Goal: Transaction & Acquisition: Obtain resource

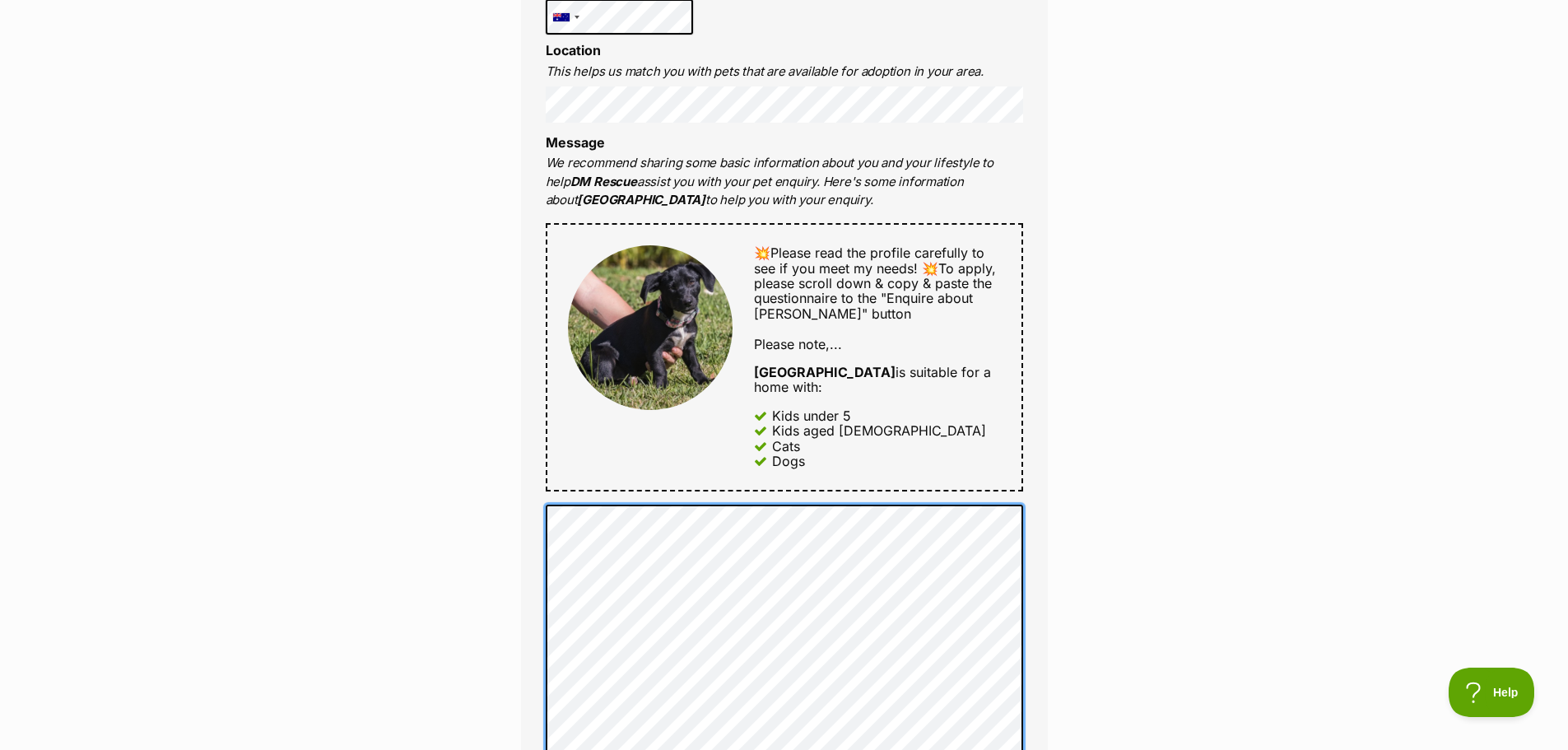
scroll to position [988, 0]
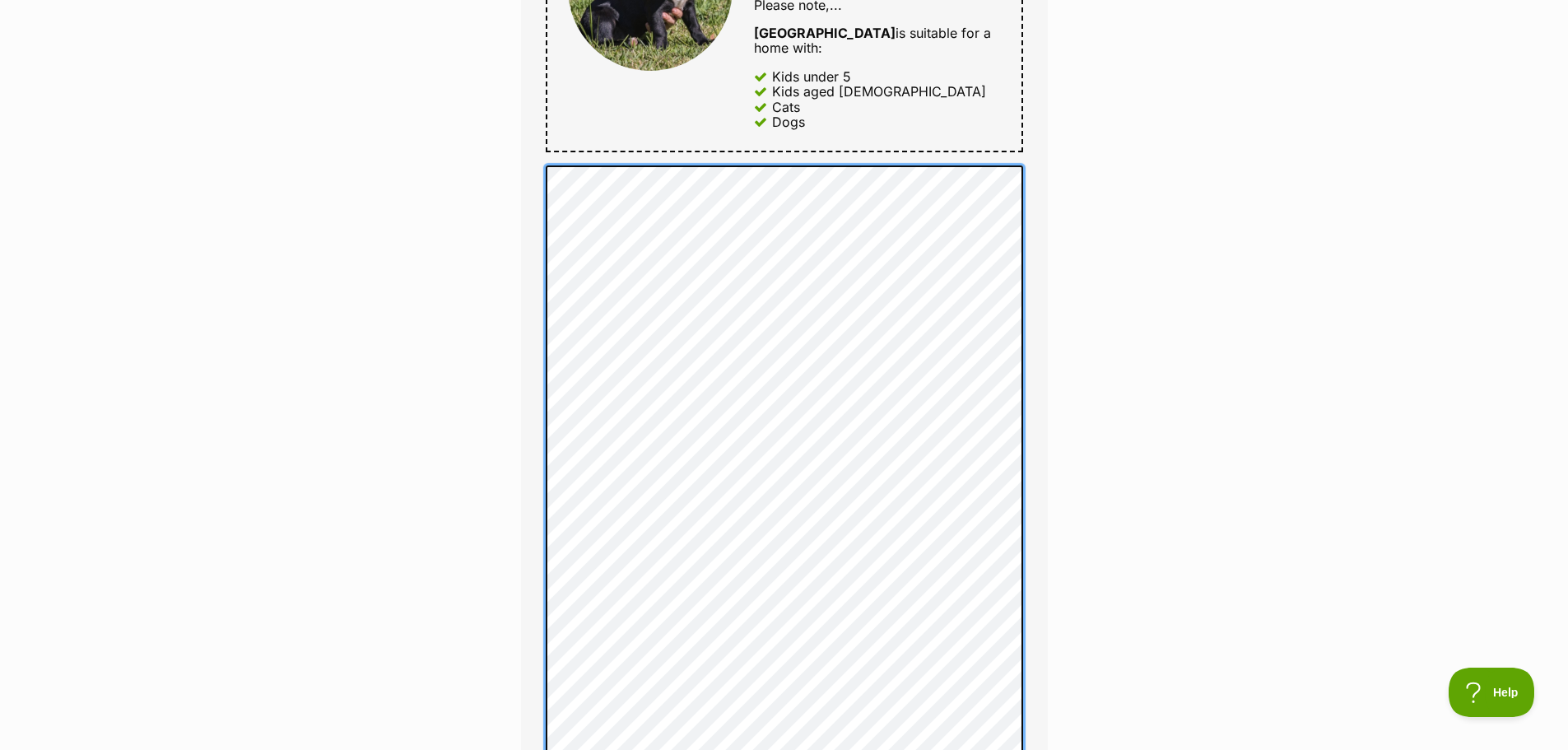
click at [544, 305] on div "Full name Samuel McCulloch Email We require this to be able to send you communi…" at bounding box center [785, 476] width 527 height 2061
click at [528, 341] on div "Full name Samuel McCulloch Email We require this to be able to send you communi…" at bounding box center [785, 491] width 527 height 2091
click at [539, 329] on div "Full name Samuel McCulloch Email We require this to be able to send you communi…" at bounding box center [785, 491] width 527 height 2091
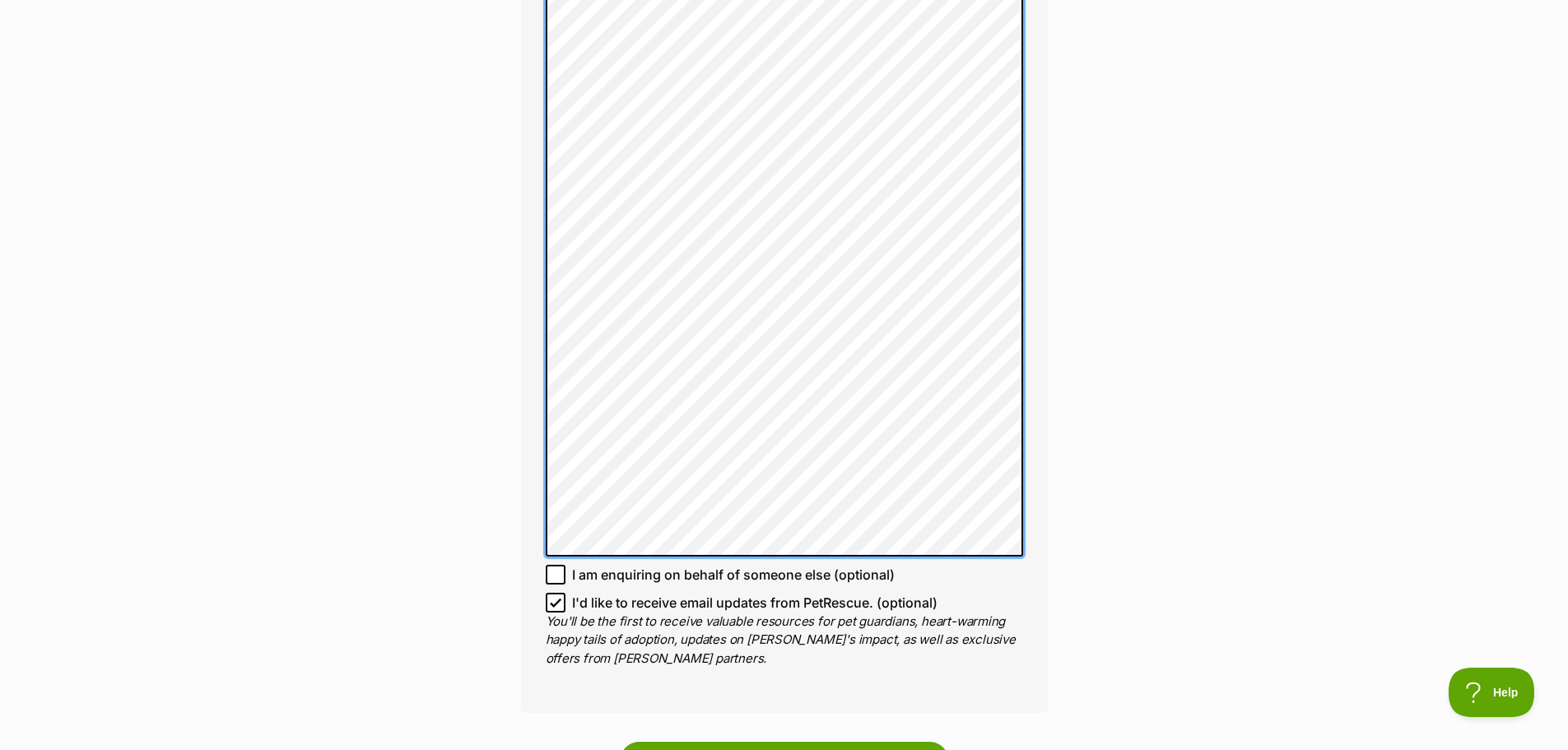
scroll to position [1893, 0]
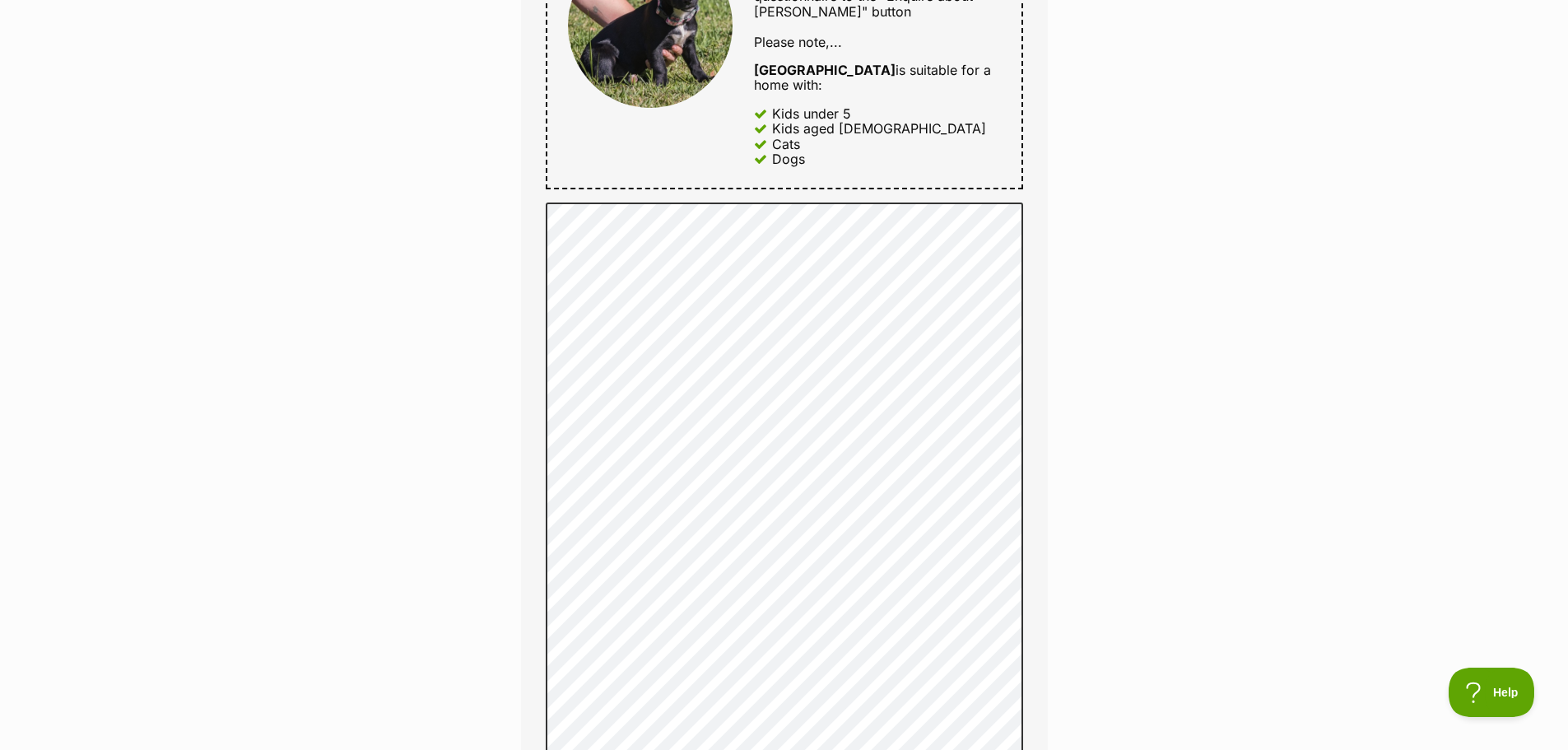
scroll to position [741, 0]
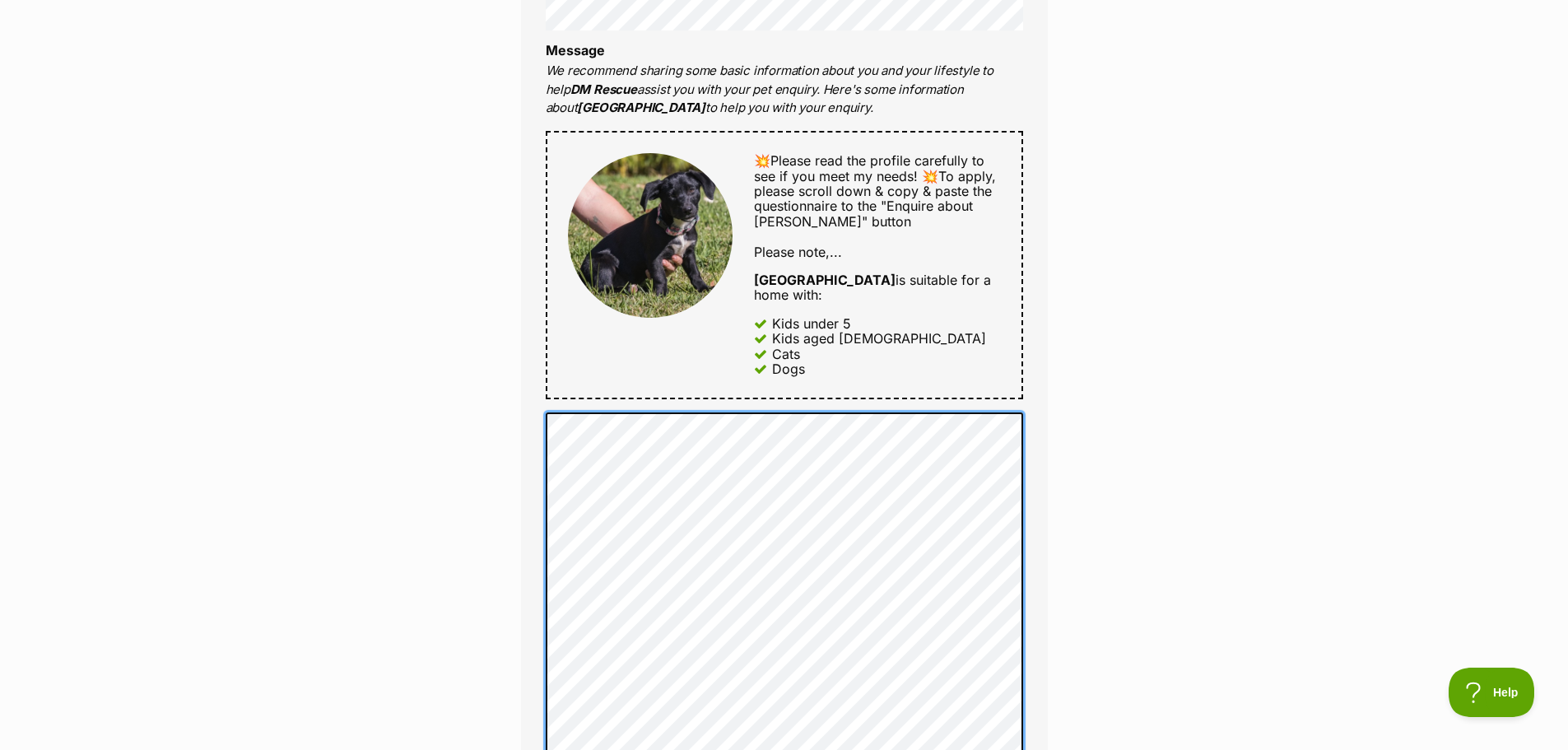
click at [1035, 415] on div "Full name Samuel McCulloch Email We require this to be able to send you communi…" at bounding box center [785, 746] width 527 height 2106
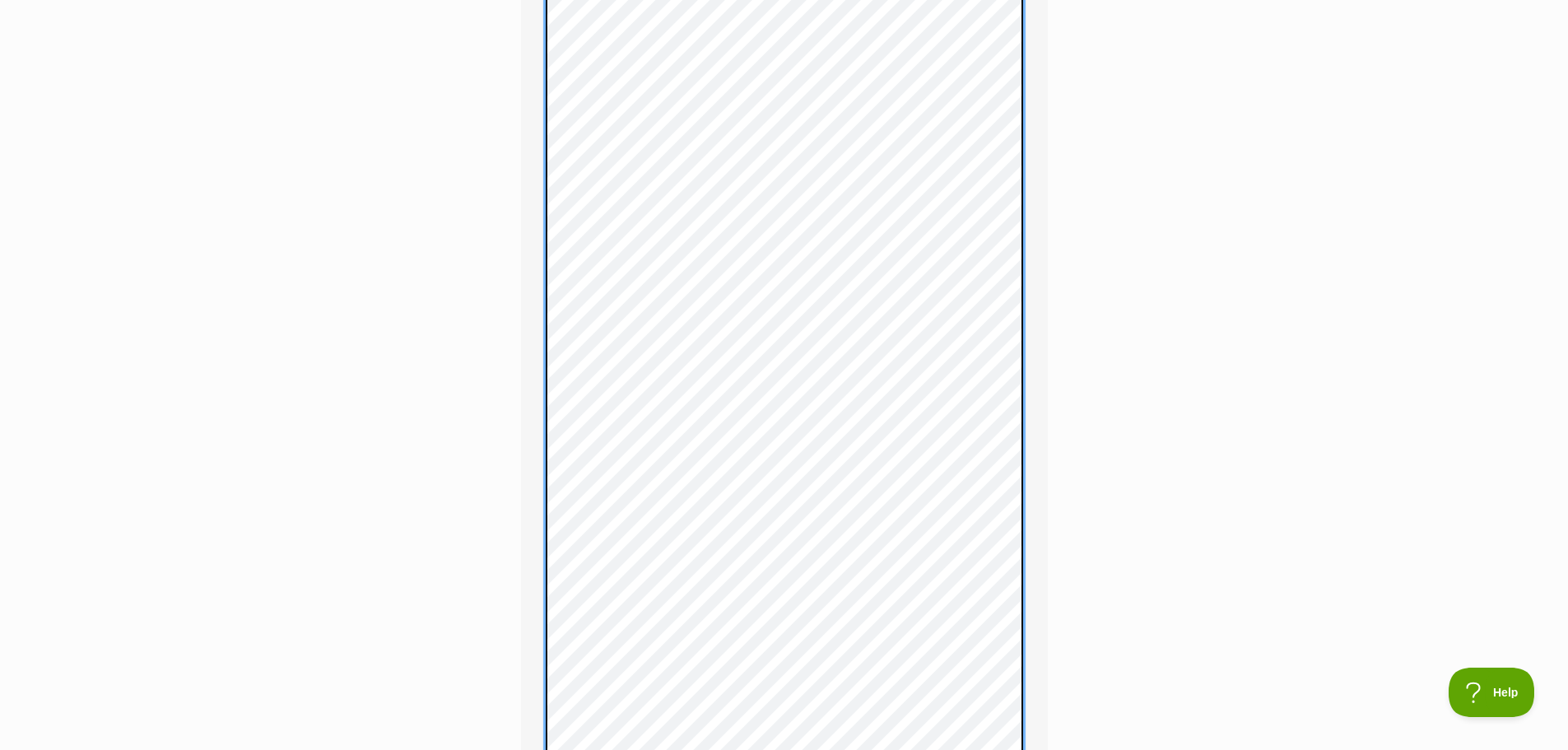
scroll to position [2140, 0]
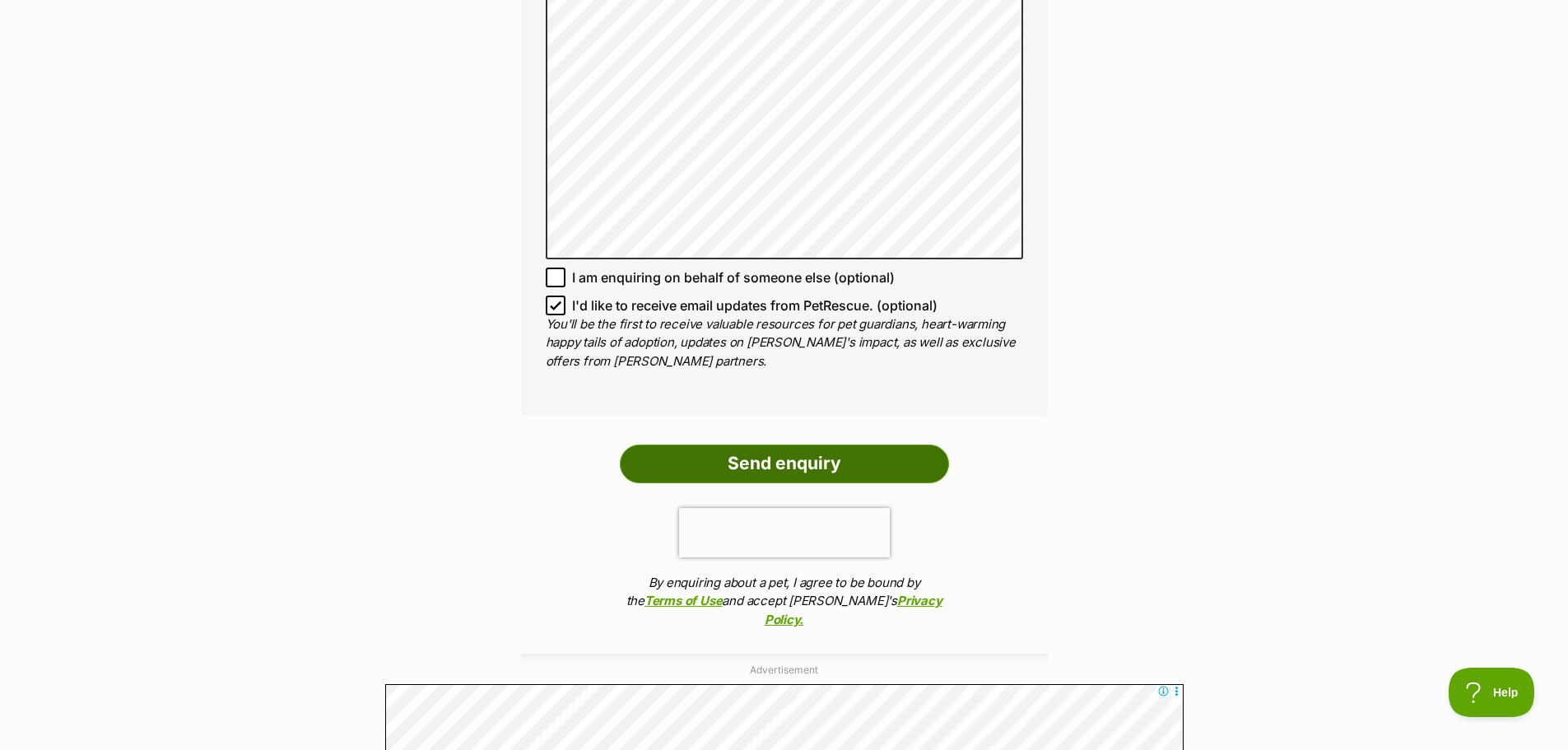
click at [815, 444] on input "Send enquiry" at bounding box center [784, 463] width 330 height 38
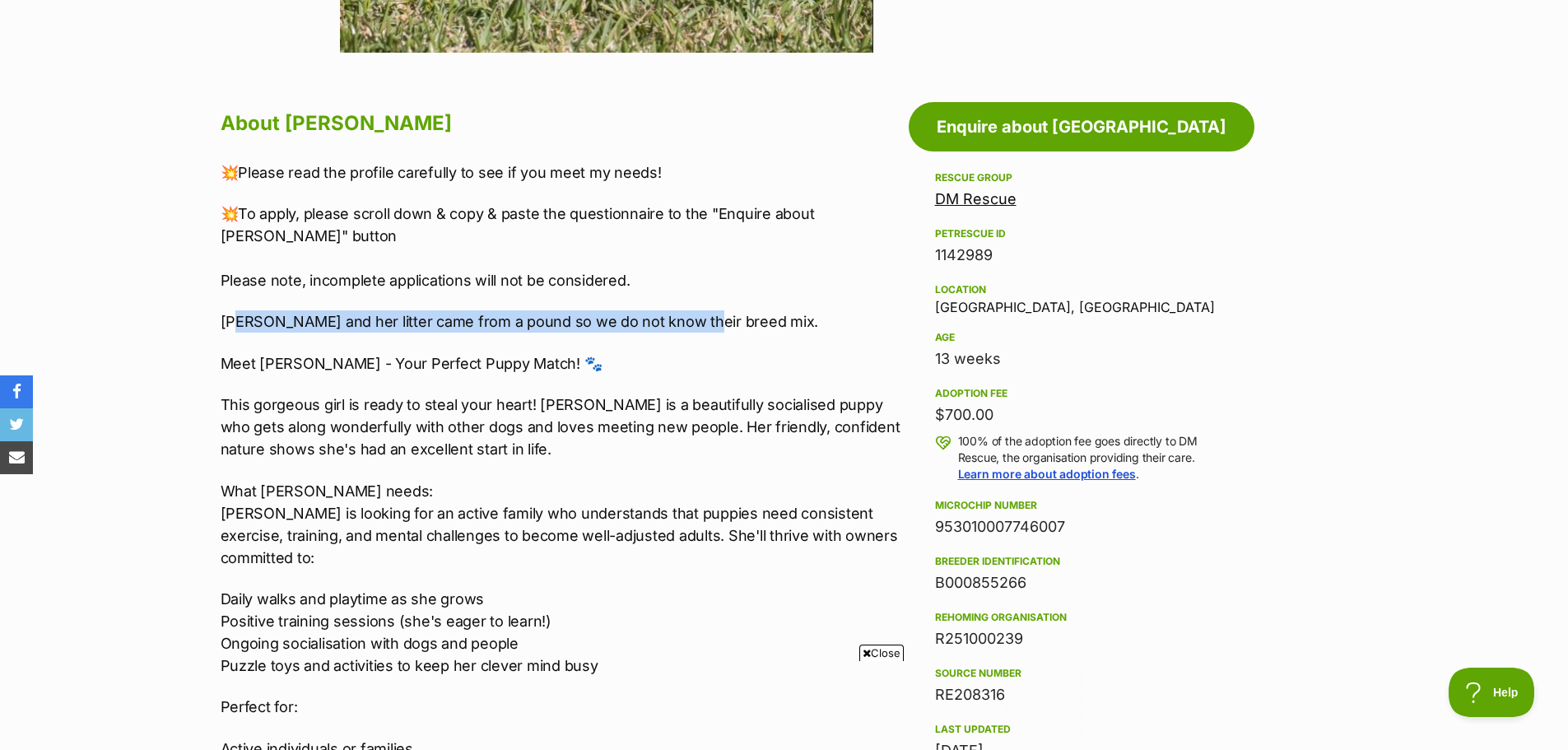
drag, startPoint x: 312, startPoint y: 325, endPoint x: 739, endPoint y: 318, distance: 427.1
click at [739, 317] on p "[PERSON_NAME] and her litter came from a pound so we do not know their breed mi…" at bounding box center [560, 321] width 680 height 22
click at [647, 345] on div "💥Please read the profile carefully to see if you meet my needs! 💥To apply, plea…" at bounding box center [560, 537] width 680 height 752
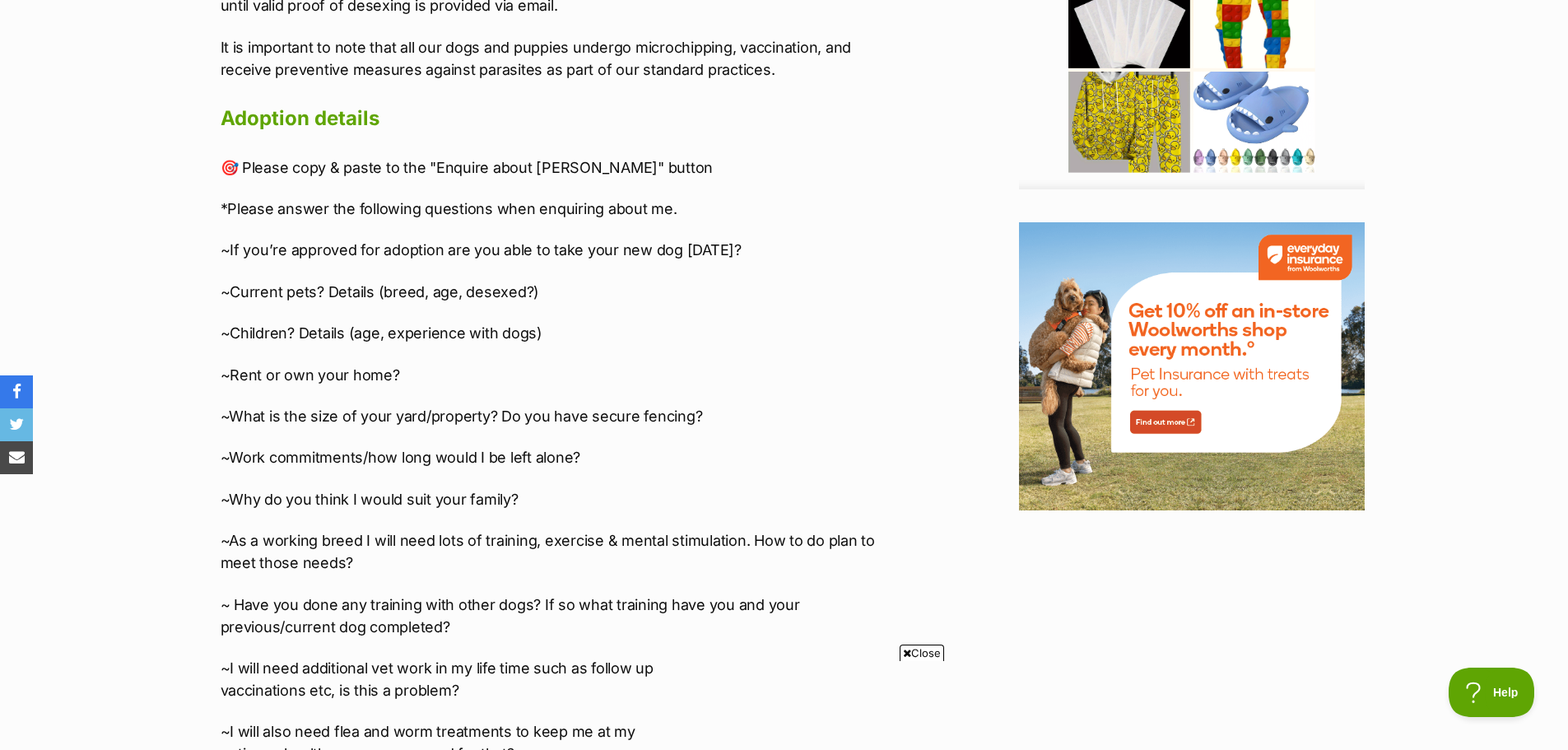
click at [212, 230] on div "About Florence 💥Please read the profile carefully to see if you meet my needs! …" at bounding box center [552, 17] width 696 height 2128
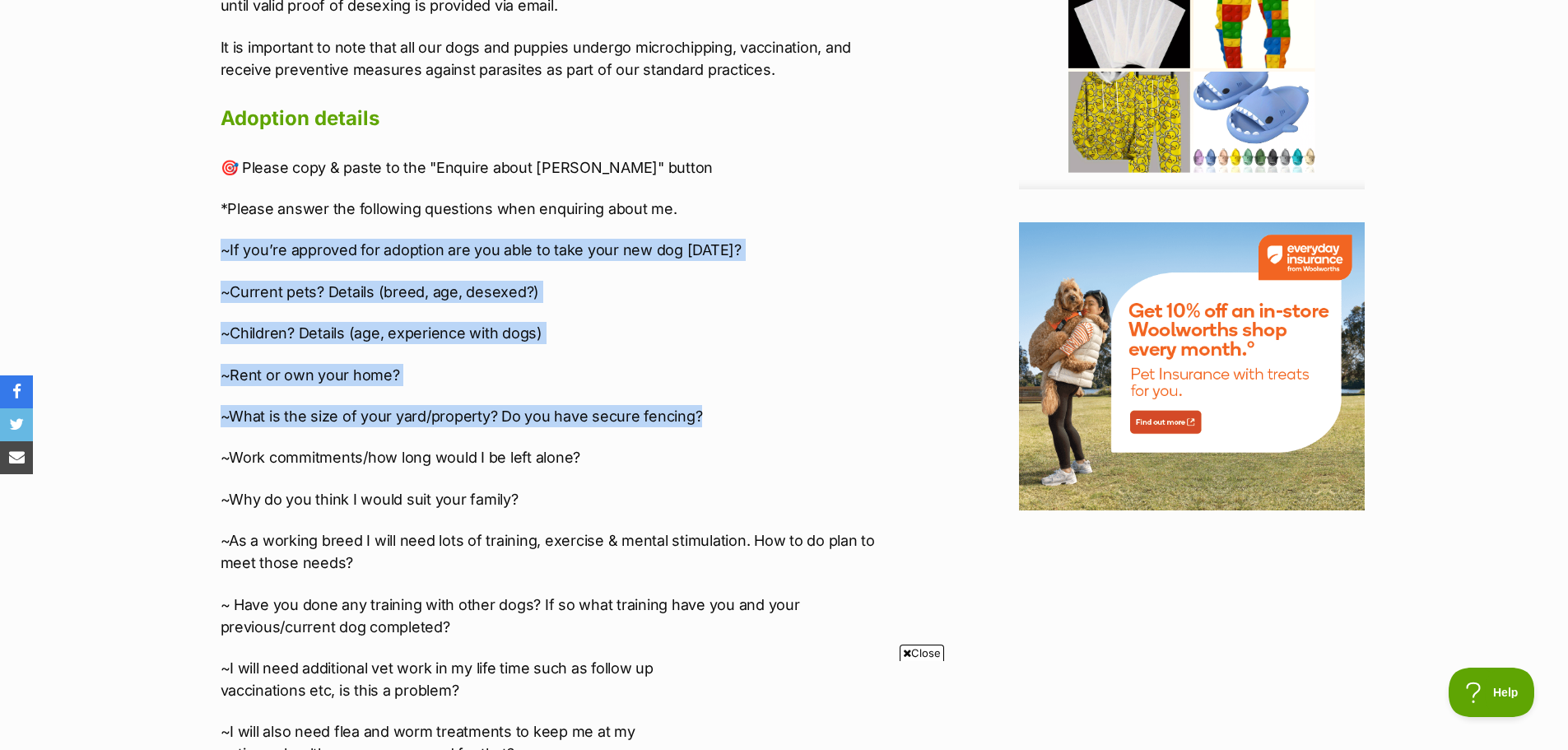
drag, startPoint x: 422, startPoint y: 266, endPoint x: 753, endPoint y: 369, distance: 346.7
click at [753, 369] on div "About Florence 💥Please read the profile carefully to see if you meet my needs! …" at bounding box center [552, 17] width 696 height 2128
copy div "~If you’re approved for adoption are you able to take your new dog within 2 wee…"
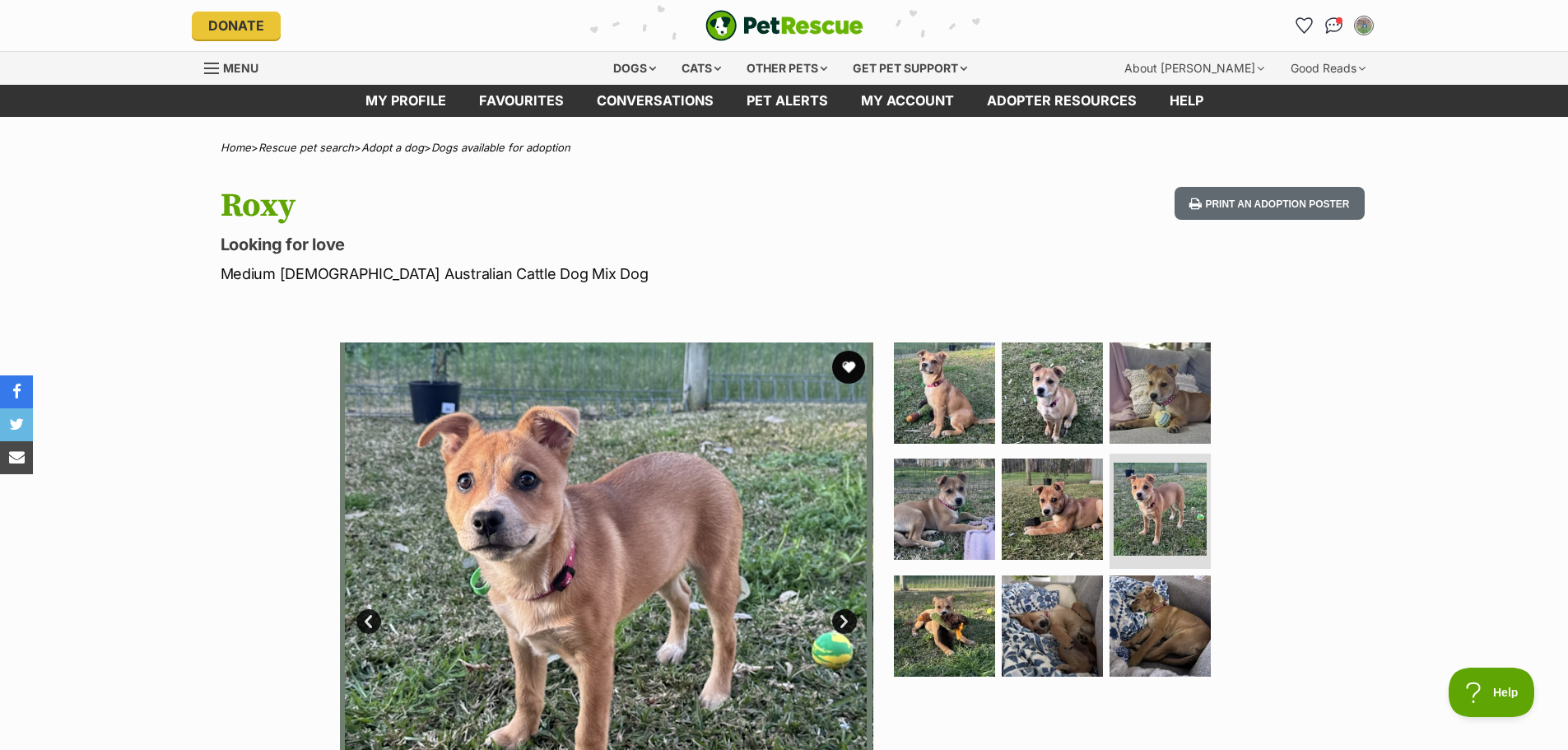
click at [771, 213] on h1 "Roxy" at bounding box center [568, 206] width 696 height 38
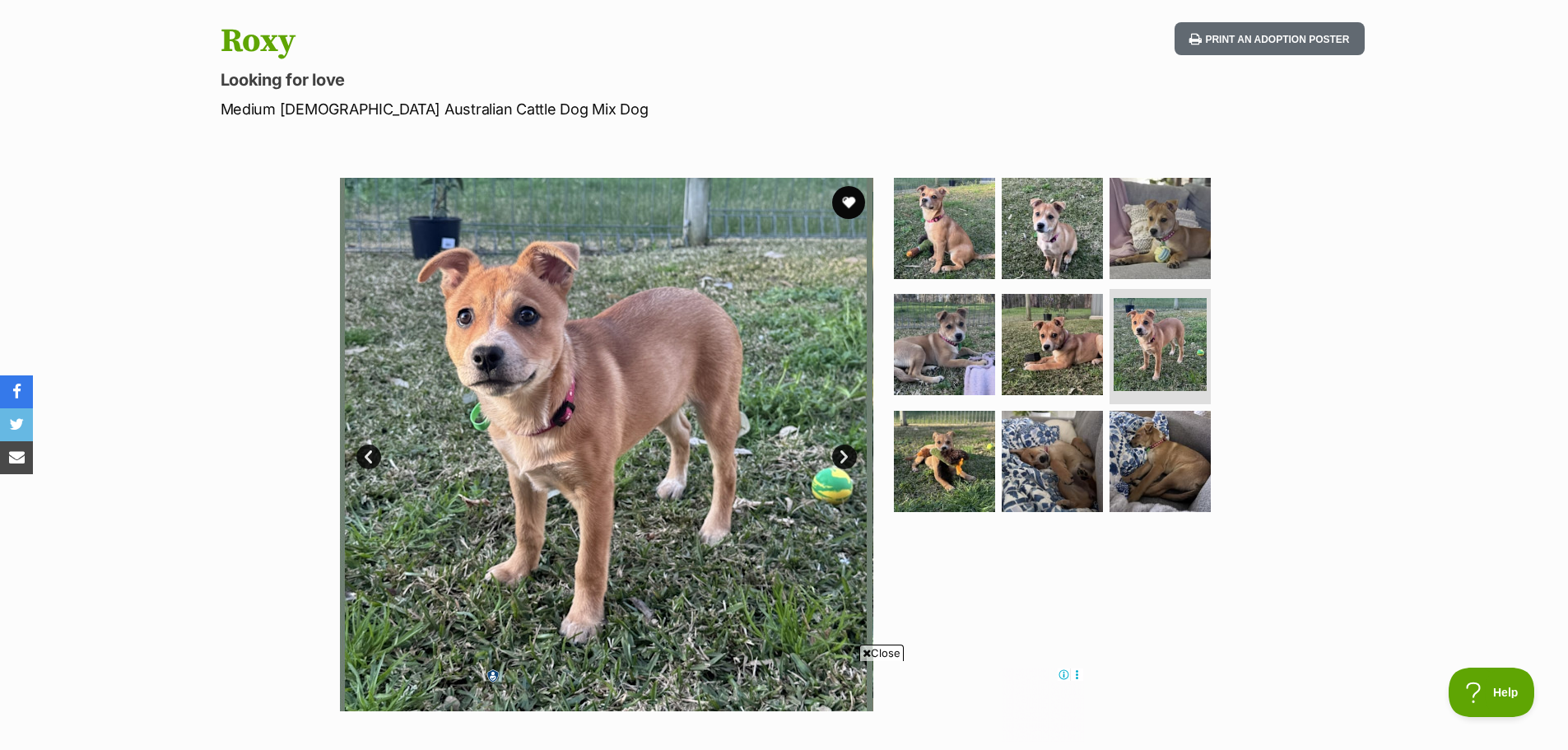
scroll to position [741, 0]
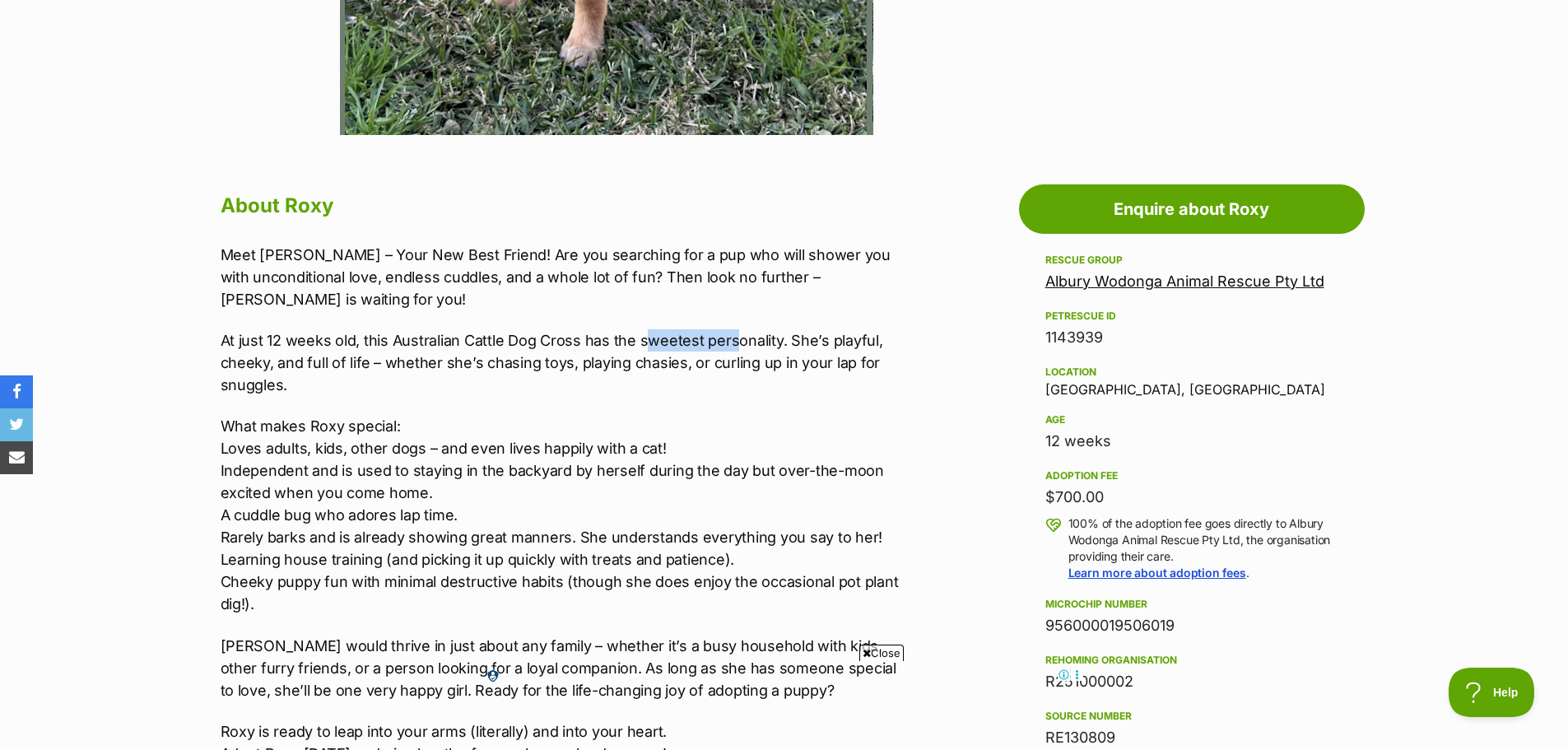
drag, startPoint x: 703, startPoint y: 339, endPoint x: 732, endPoint y: 339, distance: 29.0
click at [732, 339] on p "At just 12 weeks old, this Australian Cattle Dog Cross has the sweetest persona…" at bounding box center [560, 363] width 680 height 67
click at [644, 395] on p "At just 12 weeks old, this Australian Cattle Dog Cross has the sweetest persona…" at bounding box center [560, 363] width 680 height 67
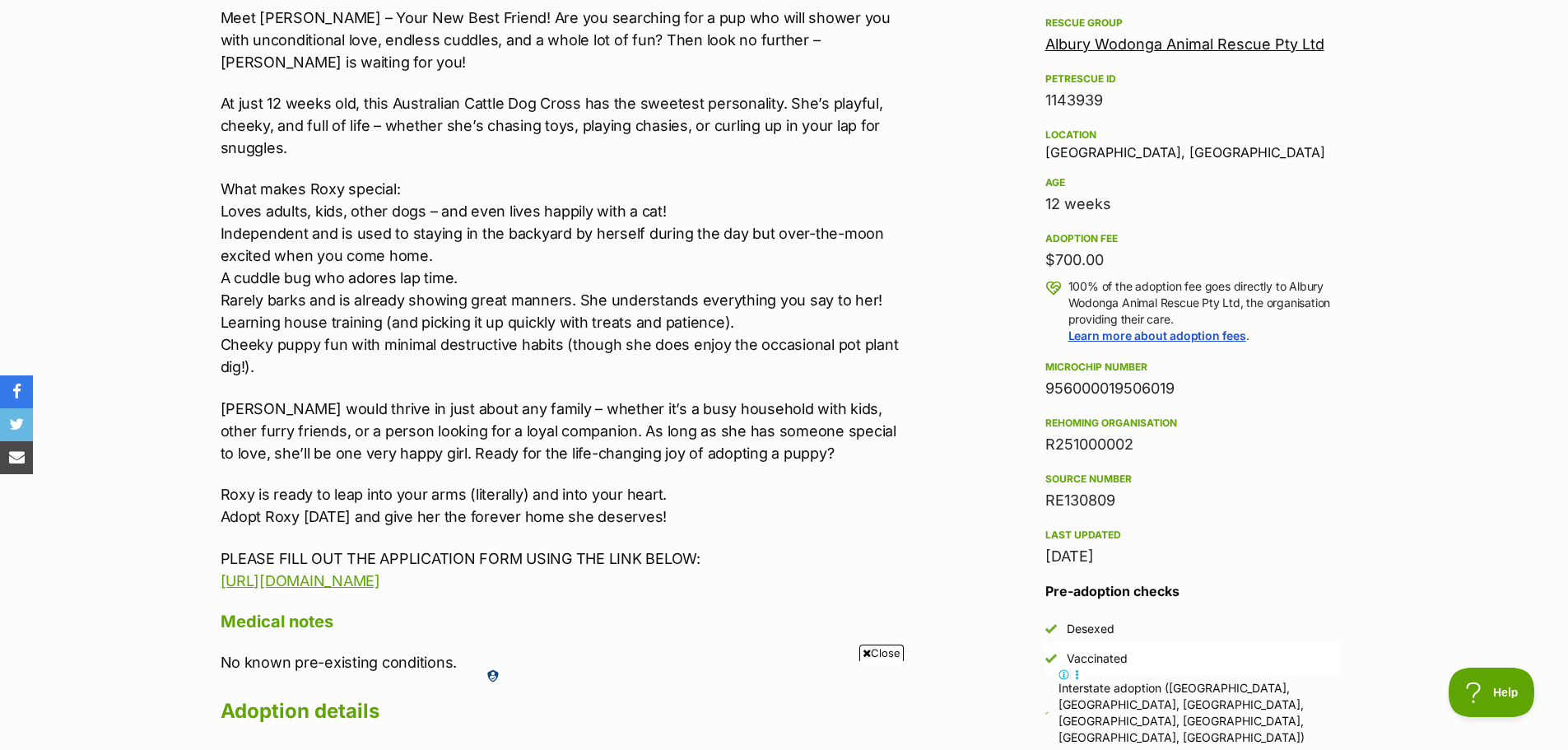
scroll to position [988, 0]
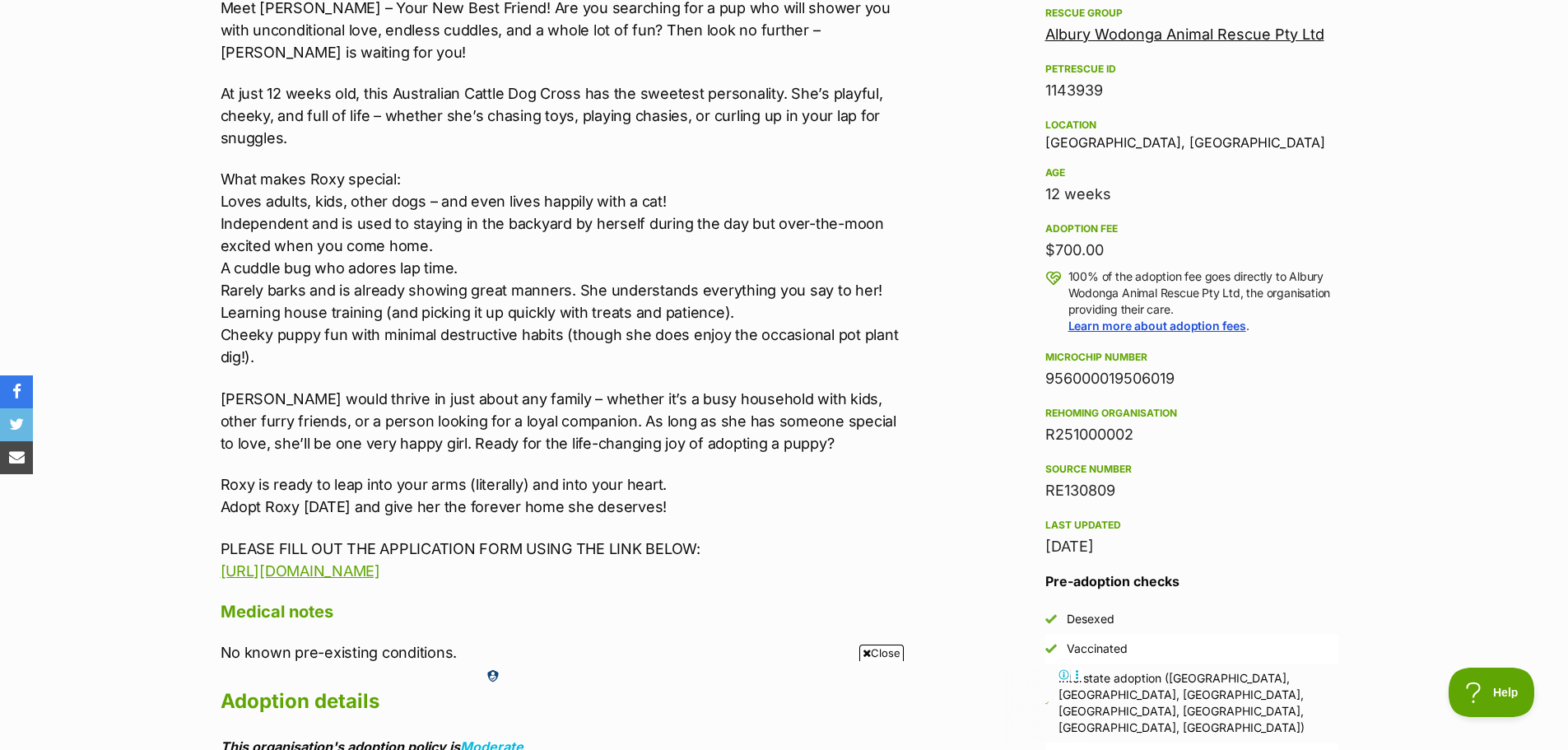
click at [877, 401] on p "Roxy would thrive in just about any family – whether it’s a busy household with…" at bounding box center [560, 420] width 680 height 67
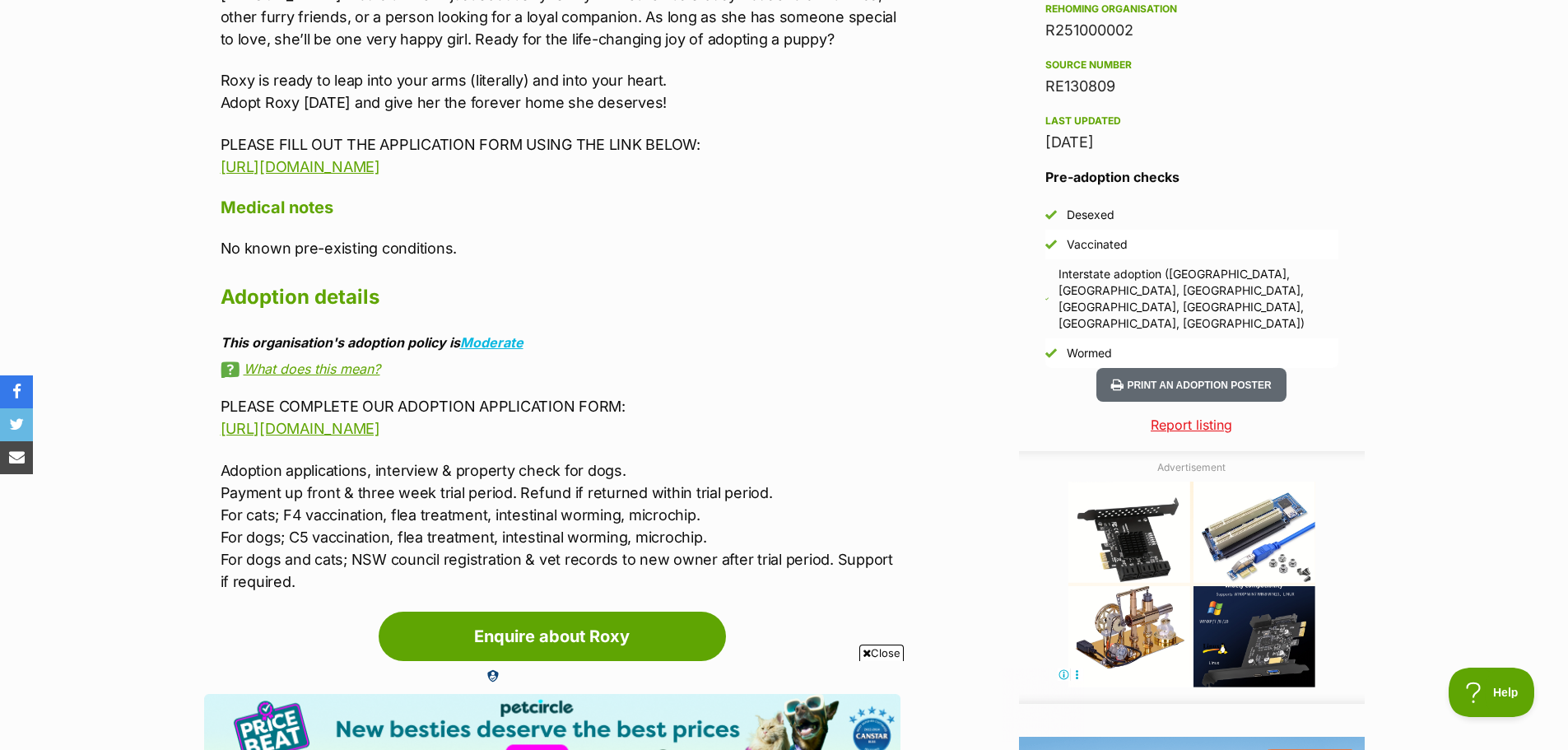
scroll to position [1399, 0]
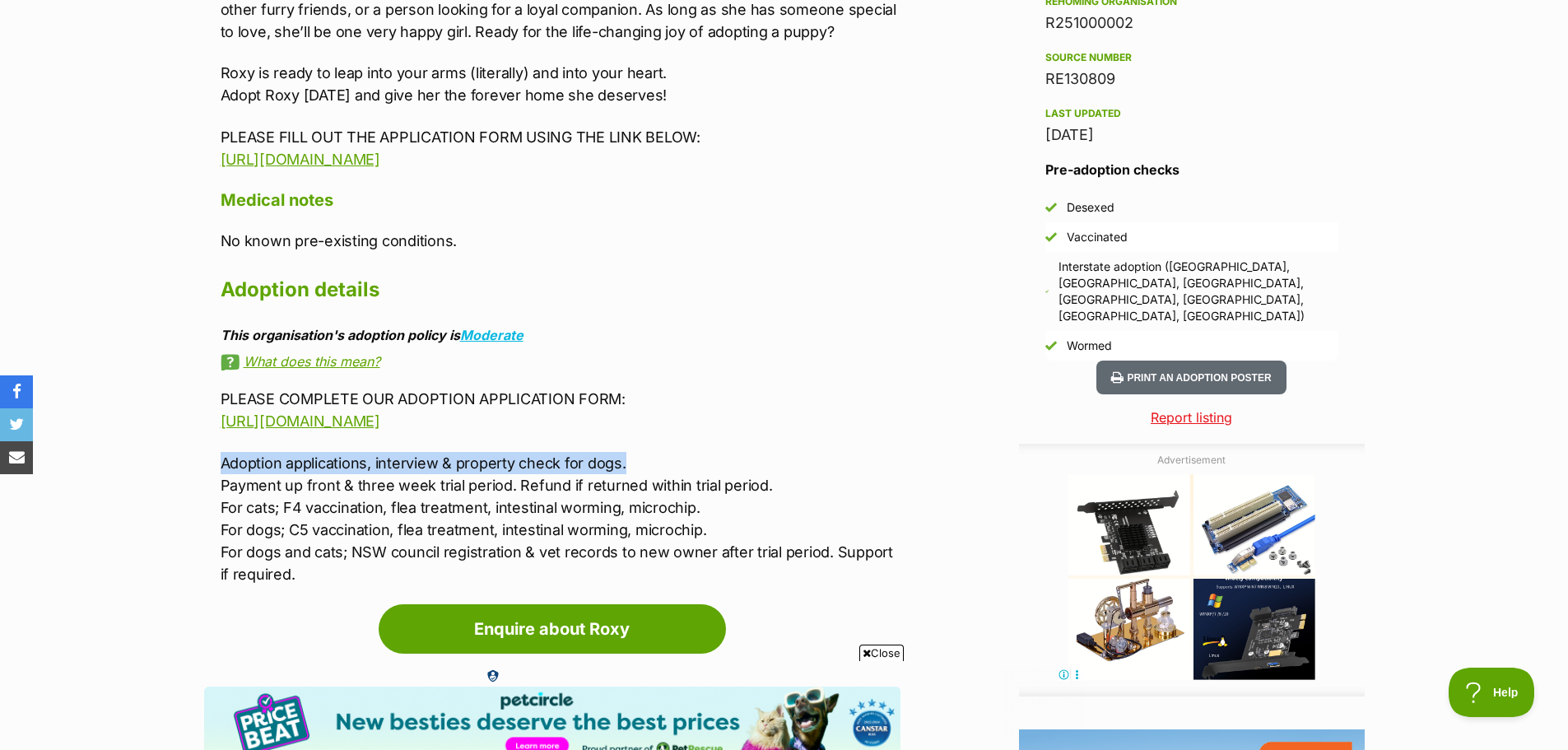
drag, startPoint x: 204, startPoint y: 456, endPoint x: 651, endPoint y: 453, distance: 447.0
click at [651, 453] on div "About Roxy Meet Roxy – Your New Best Friend! Are you searching for a pup who wi…" at bounding box center [552, 57] width 696 height 1056
click at [653, 453] on p "Adoption applications, interview & property check for dogs. Payment up front & …" at bounding box center [560, 518] width 680 height 133
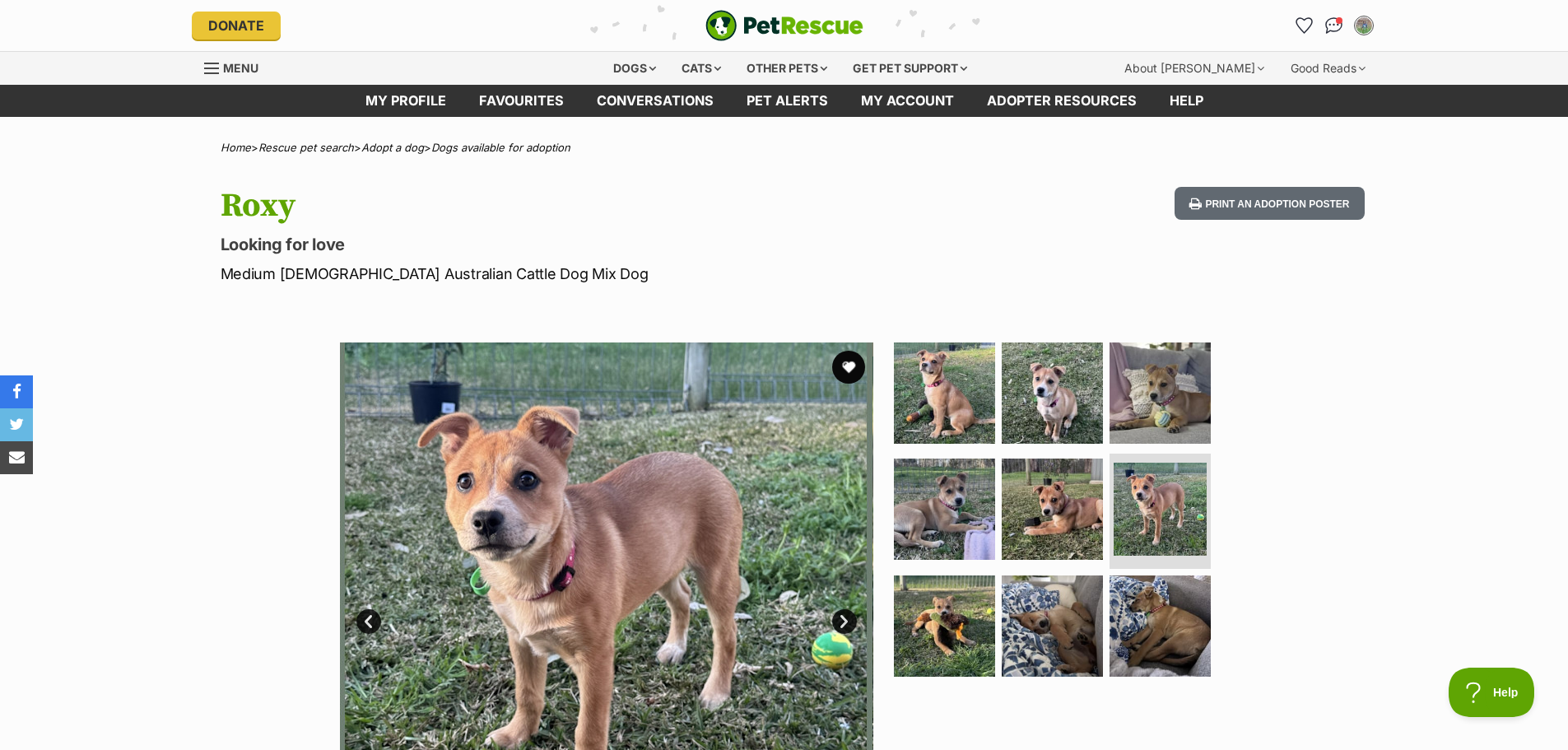
scroll to position [0, 0]
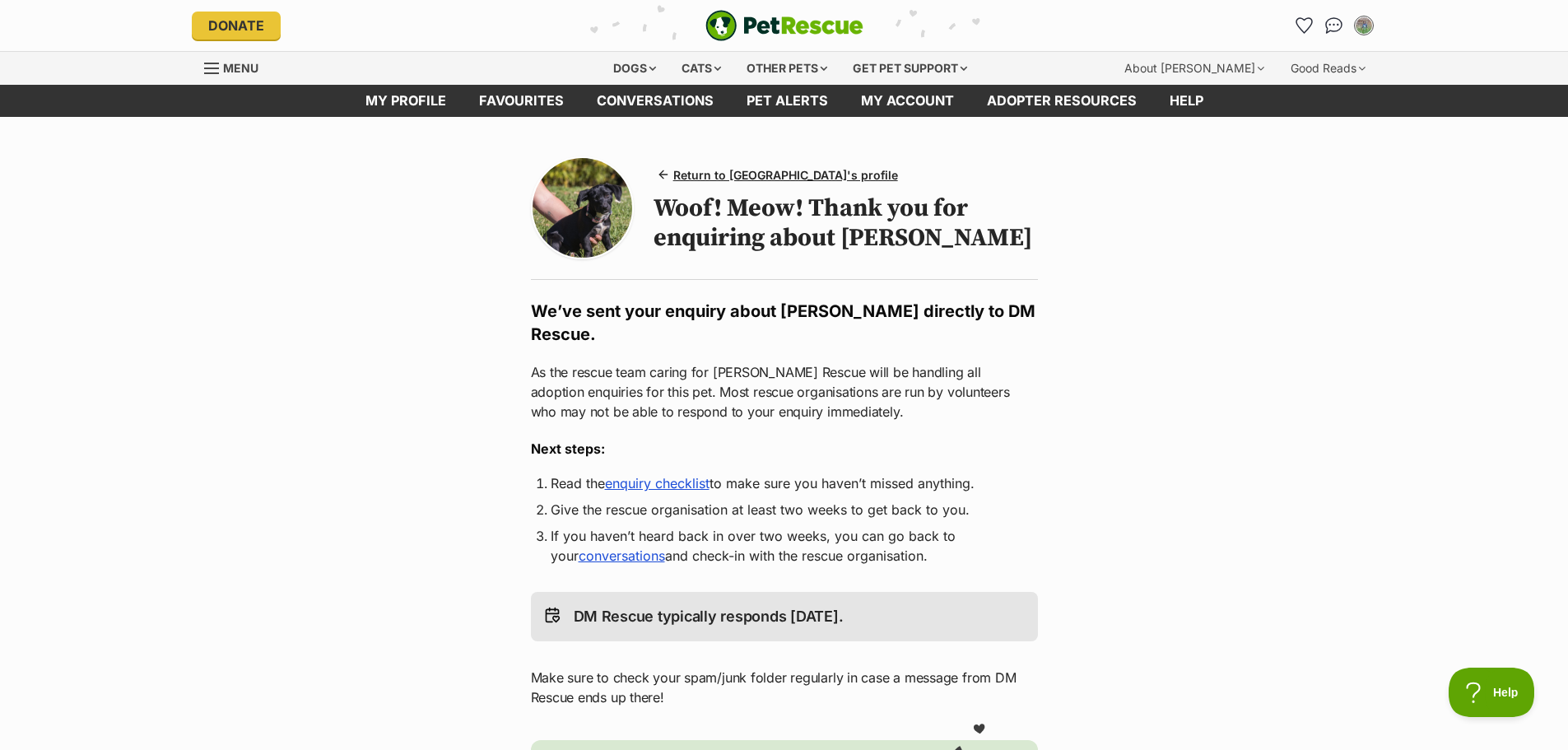
drag, startPoint x: 516, startPoint y: 465, endPoint x: 1016, endPoint y: 455, distance: 500.1
click at [1016, 455] on main "Return to [GEOGRAPHIC_DATA]'s profile Woof! Meow! Thank you for enquiring about…" at bounding box center [784, 583] width 1568 height 933
click at [991, 526] on li "If you haven’t heard back in over two weeks, you can go back to your conversati…" at bounding box center [785, 546] width 468 height 40
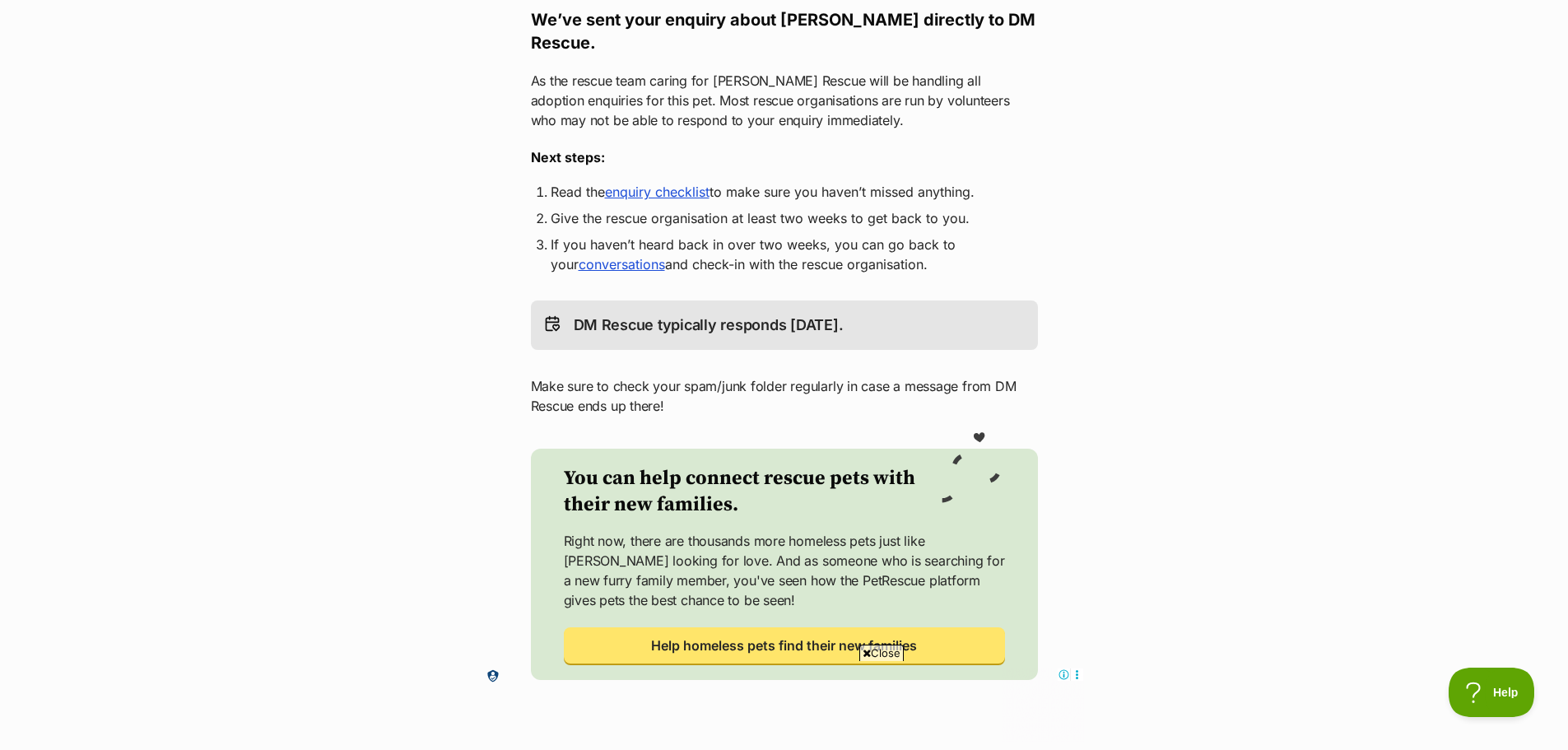
scroll to position [330, 0]
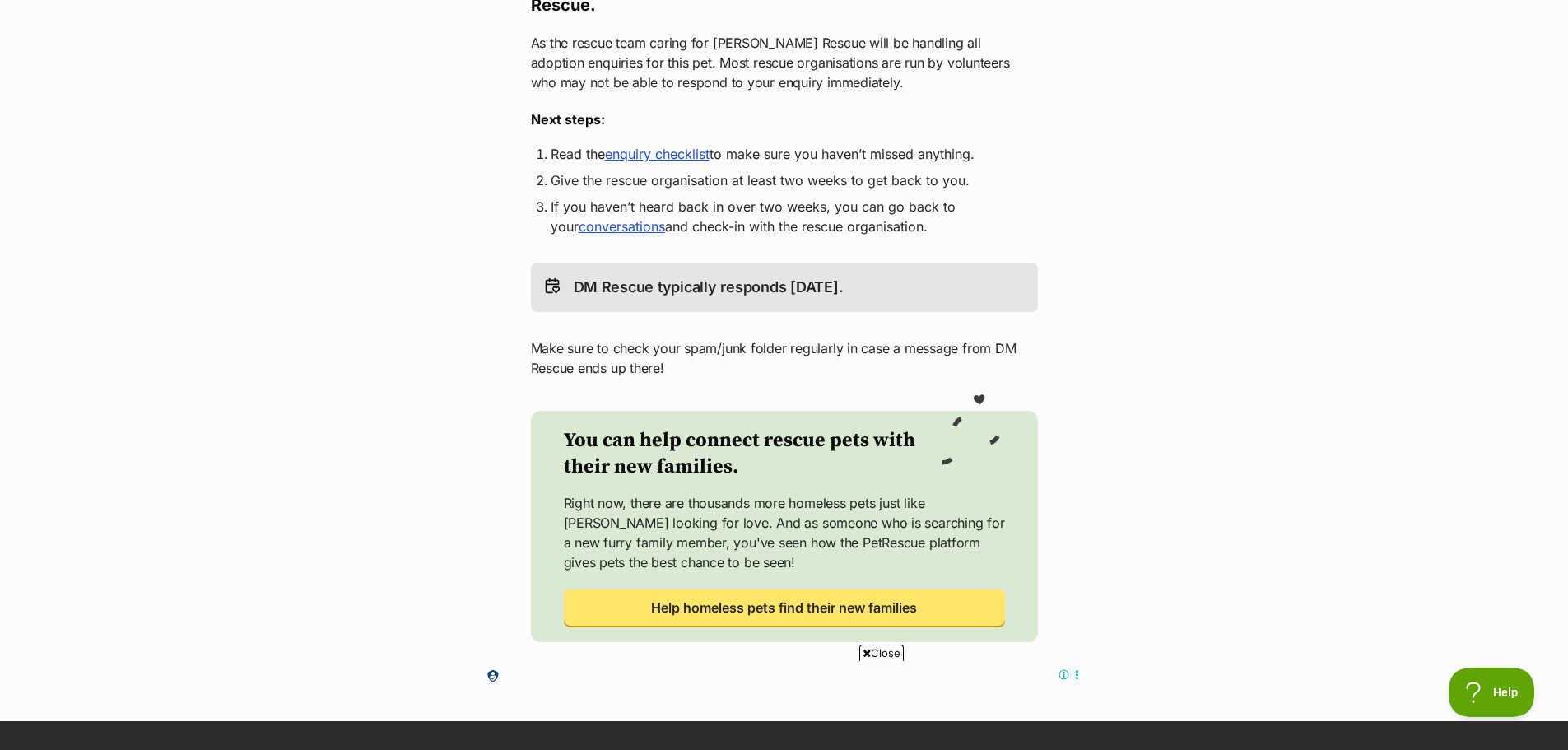
click at [718, 343] on p "Make sure to check your spam/junk folder regularly in case a message from DM Re…" at bounding box center [785, 358] width 507 height 40
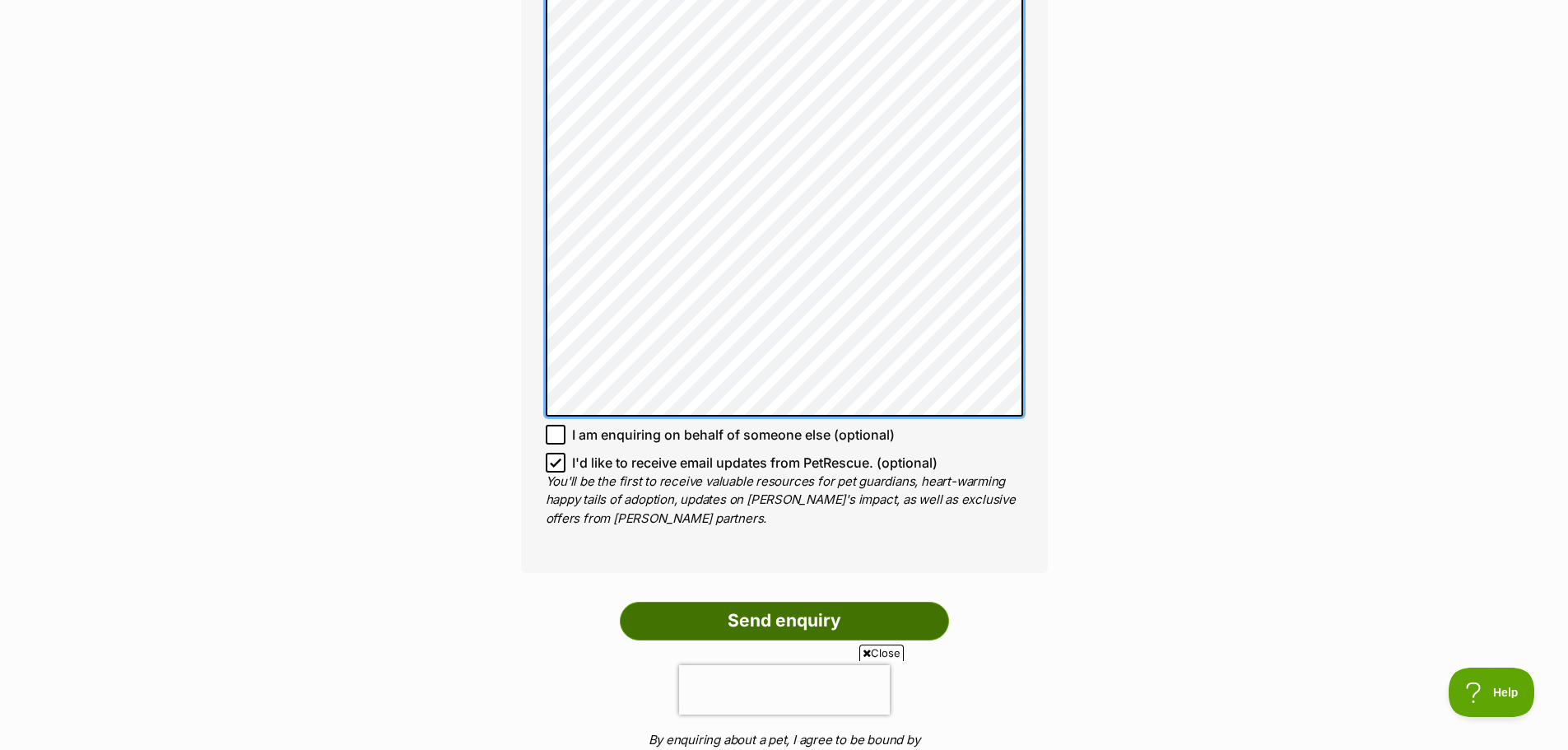
scroll to position [1984, 0]
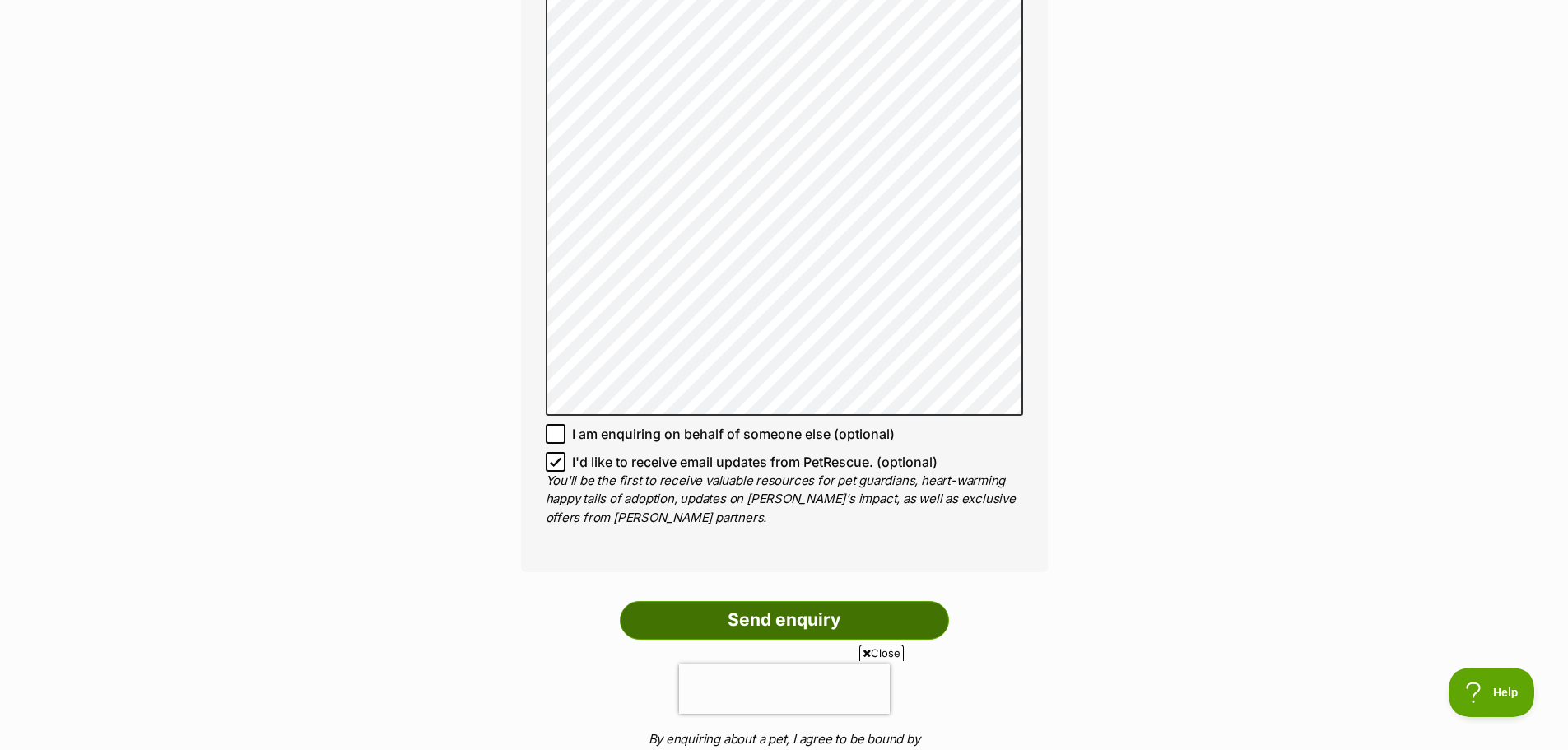
click at [786, 600] on input "Send enquiry" at bounding box center [784, 619] width 330 height 38
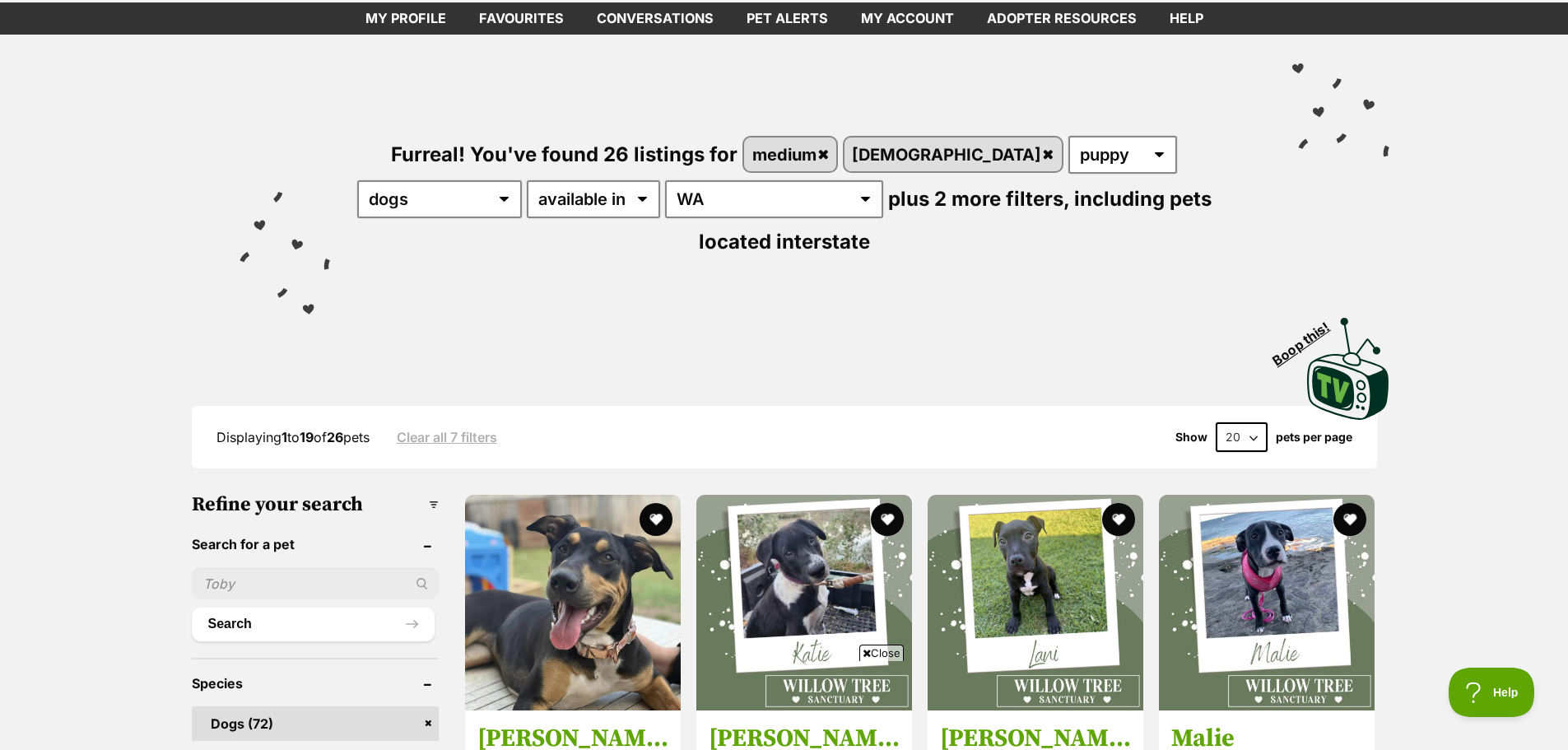
scroll to position [164, 0]
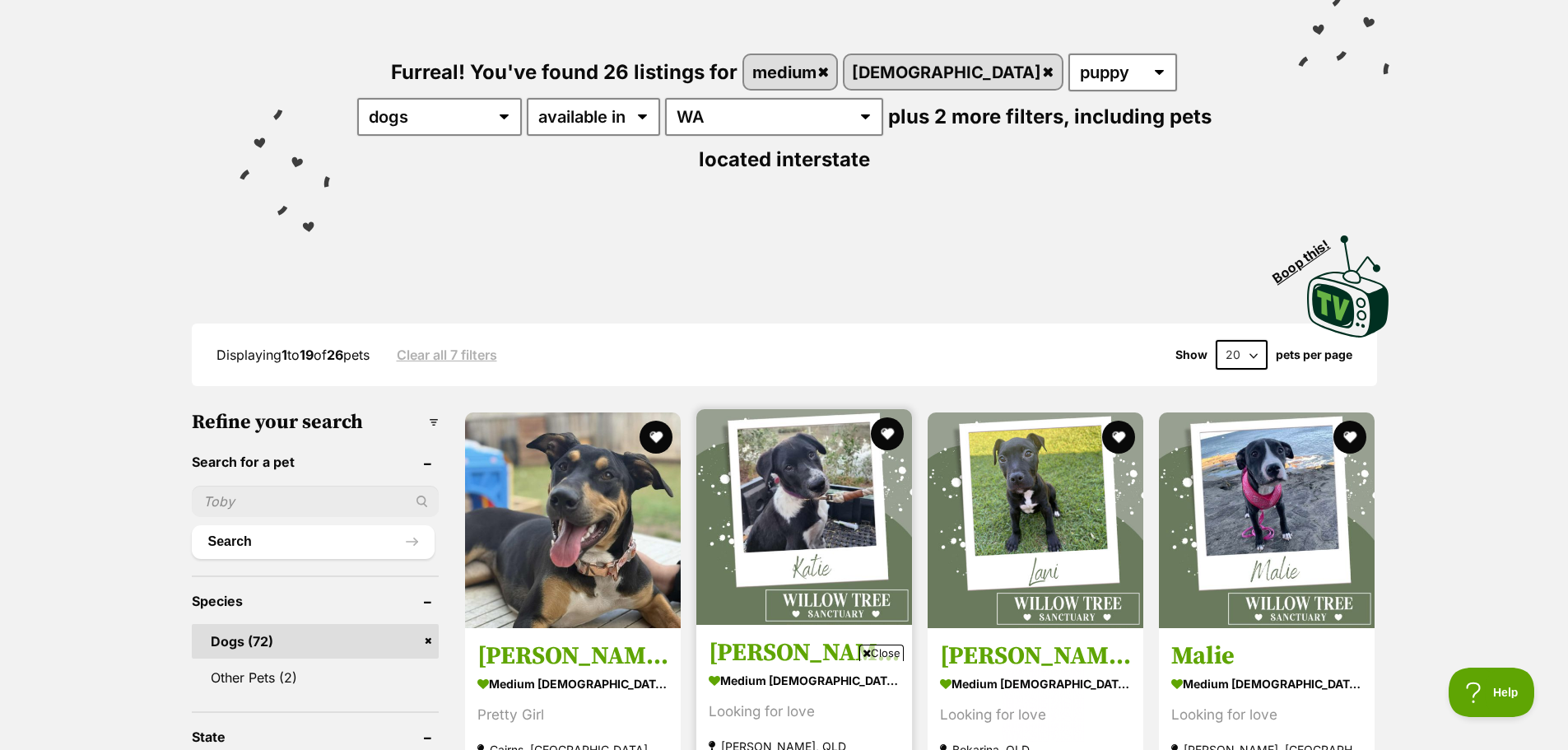
click at [826, 496] on img at bounding box center [804, 516] width 216 height 216
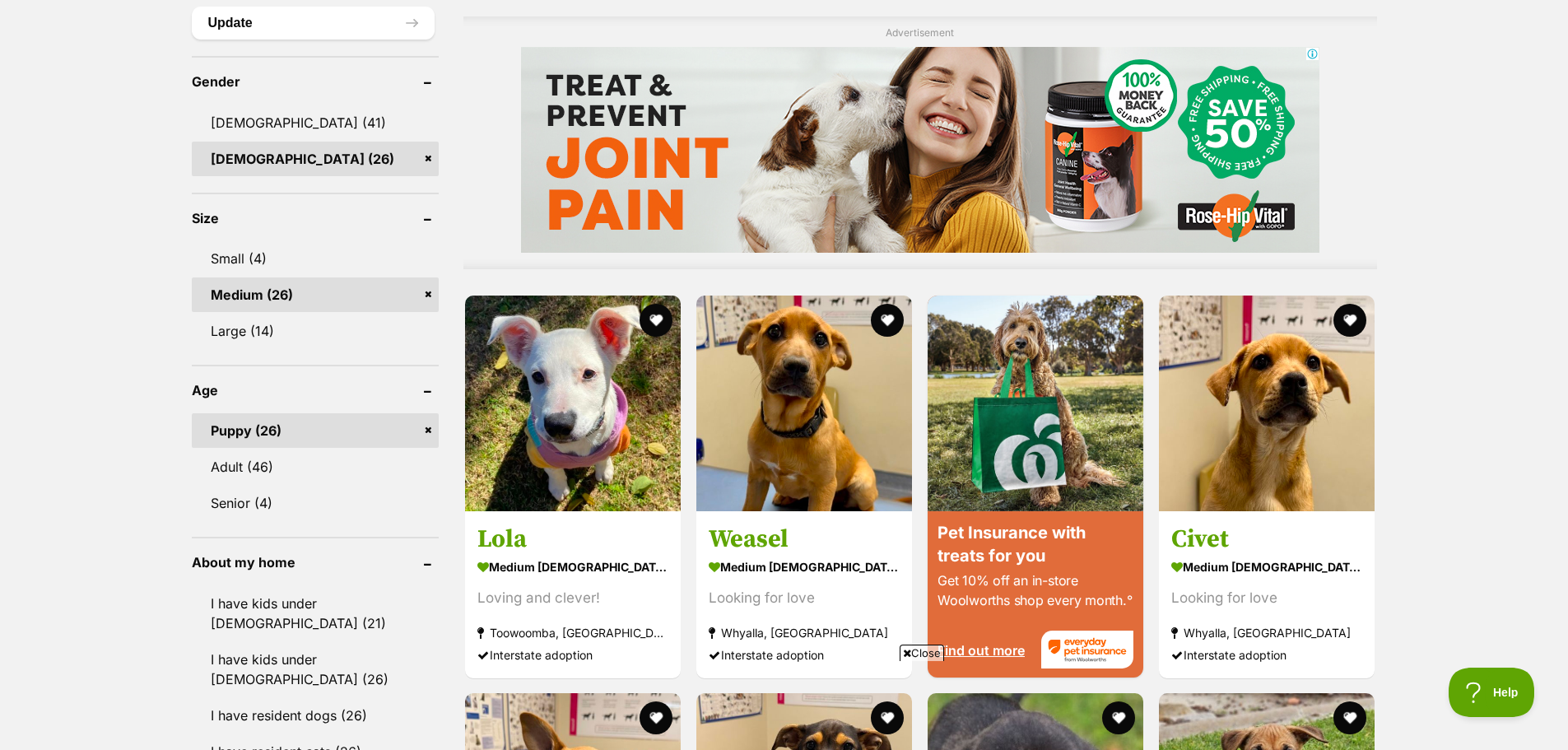
scroll to position [1399, 0]
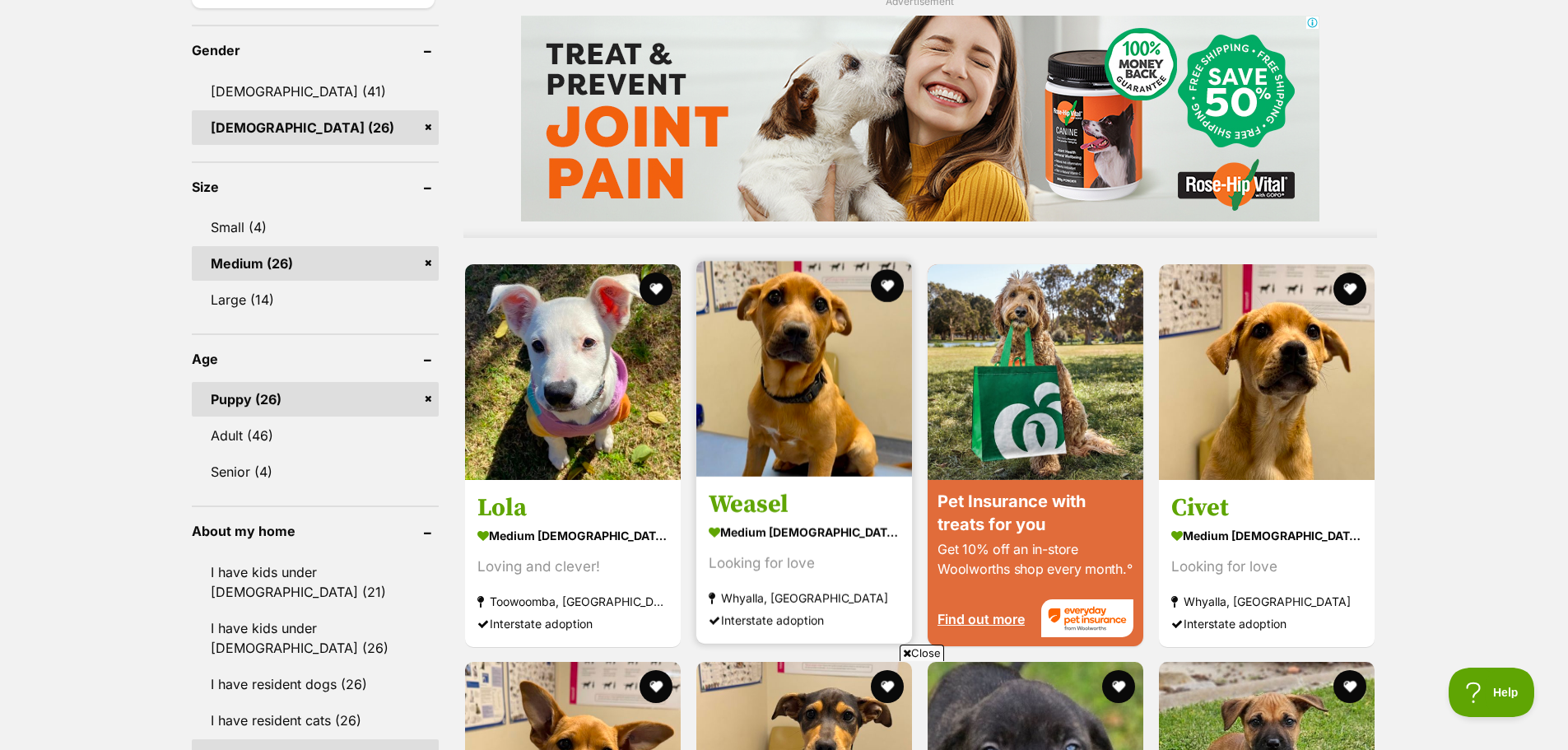
click at [763, 369] on img at bounding box center [804, 368] width 216 height 216
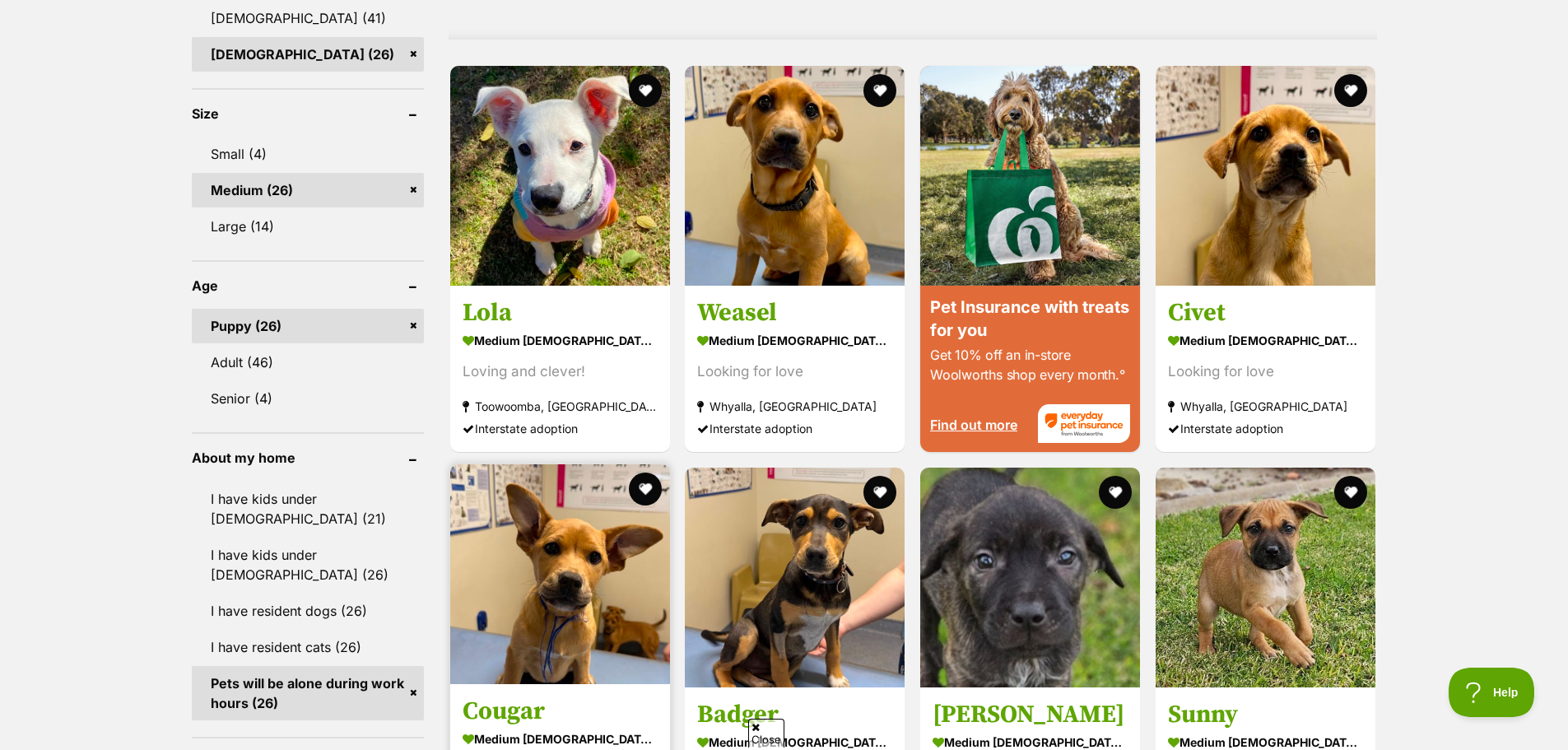
scroll to position [1564, 0]
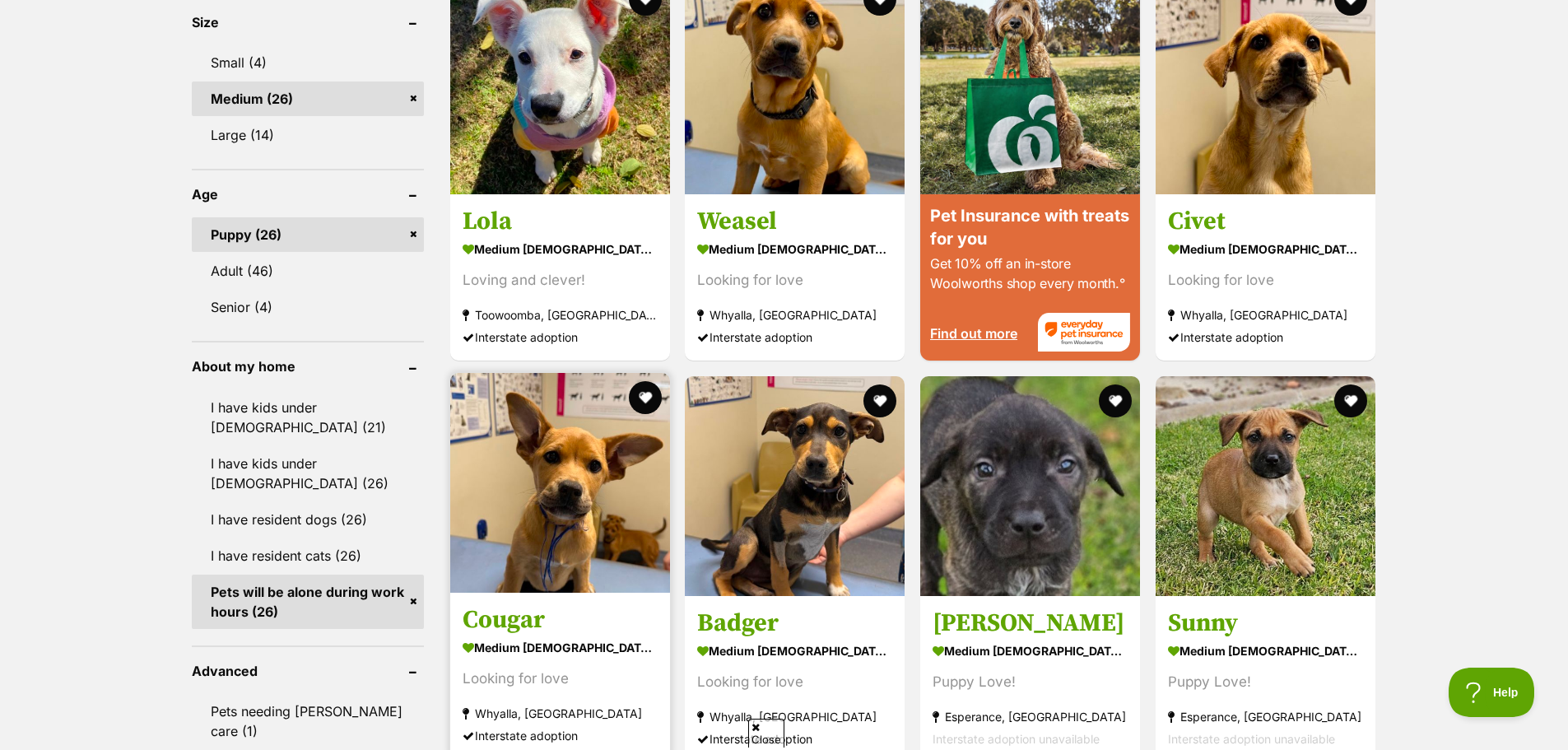
click at [513, 456] on div "Nyree medium female Dog Pretty Girl Cairns, QLD Interstate adoption Katie mediu…" at bounding box center [913, 254] width 929 height 2485
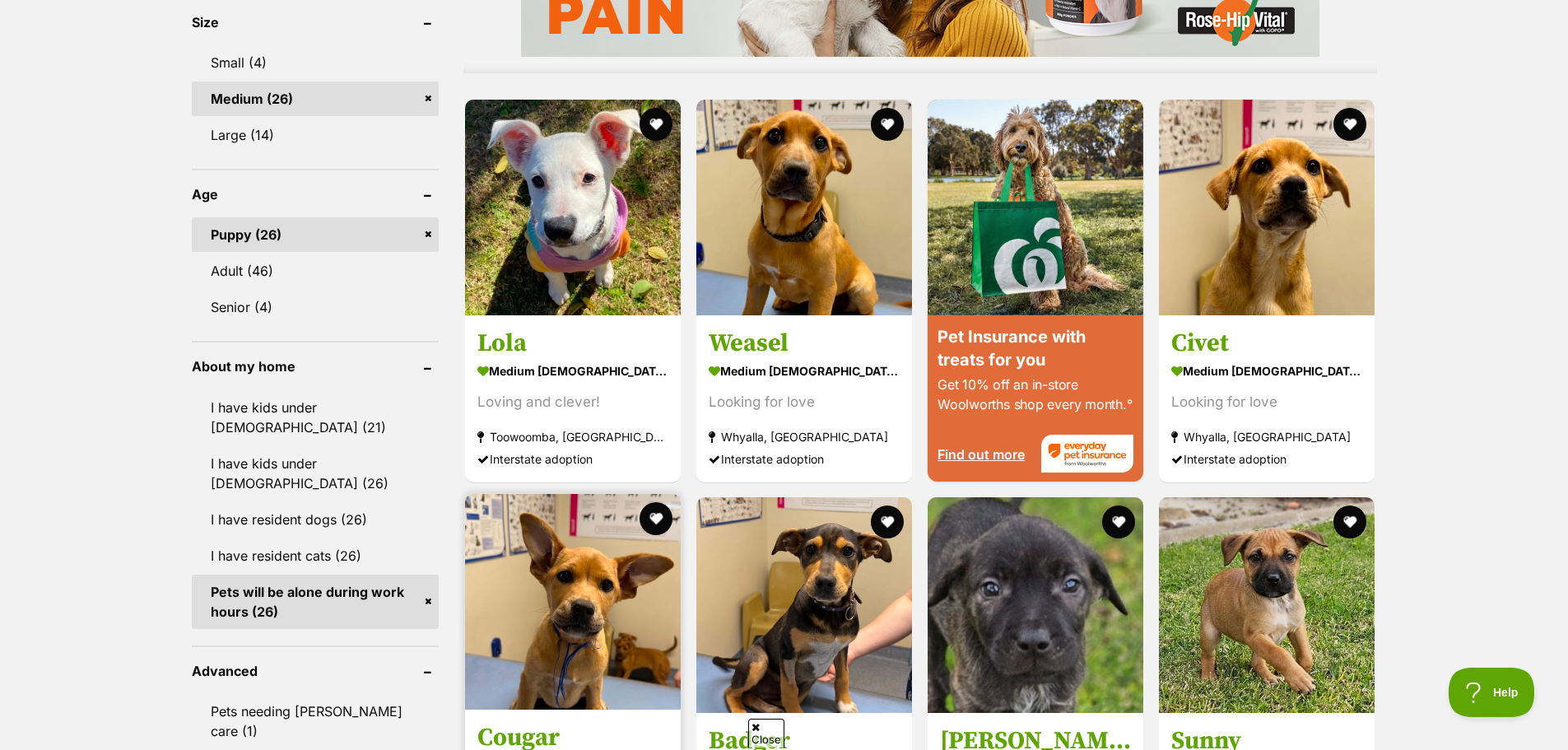
scroll to position [0, 0]
click at [597, 558] on img at bounding box center [573, 601] width 216 height 216
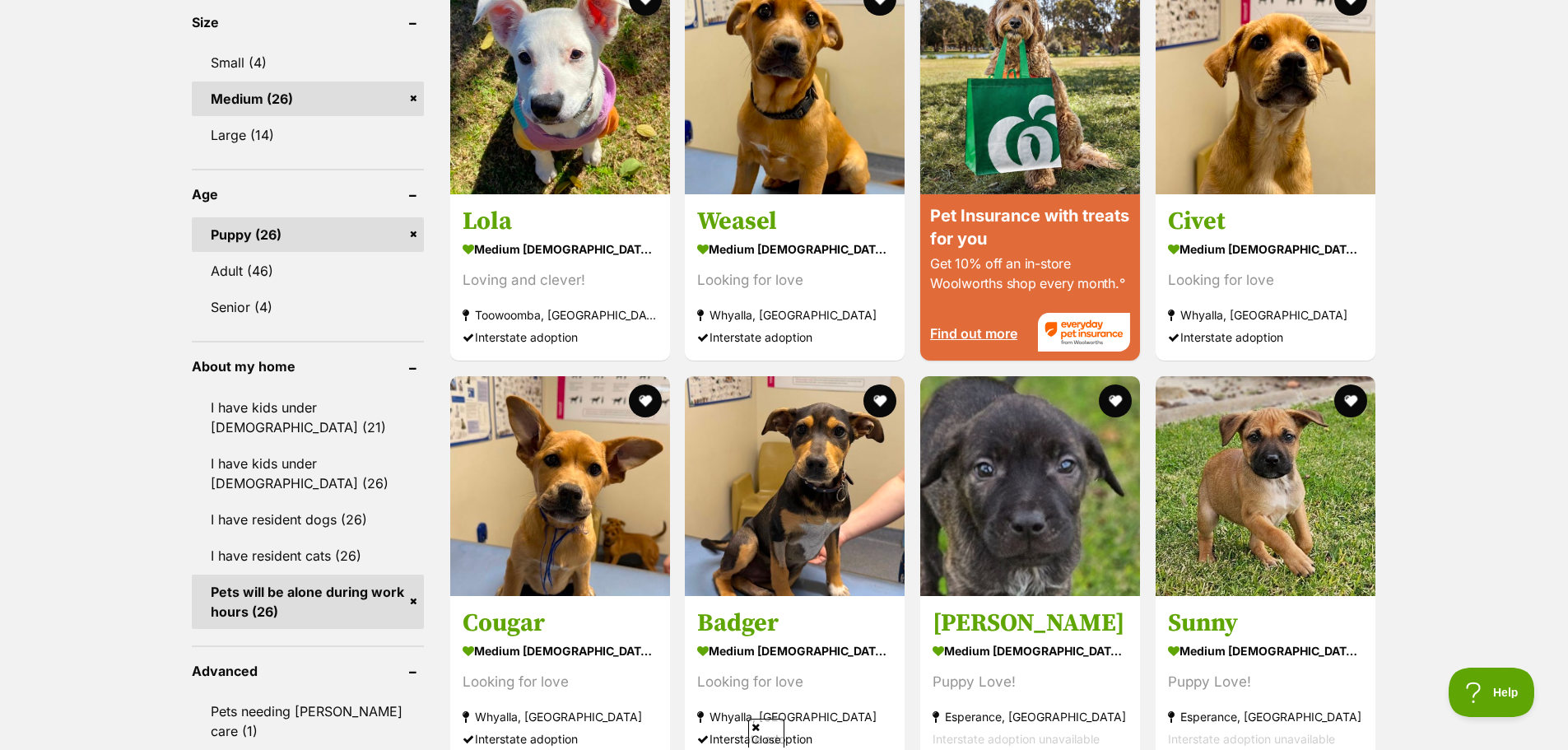
click at [1485, 366] on div "Displaying 1 to 19 of 26 pets Clear all 7 filters Show 20 40 60 pets per page V…" at bounding box center [784, 244] width 1568 height 2723
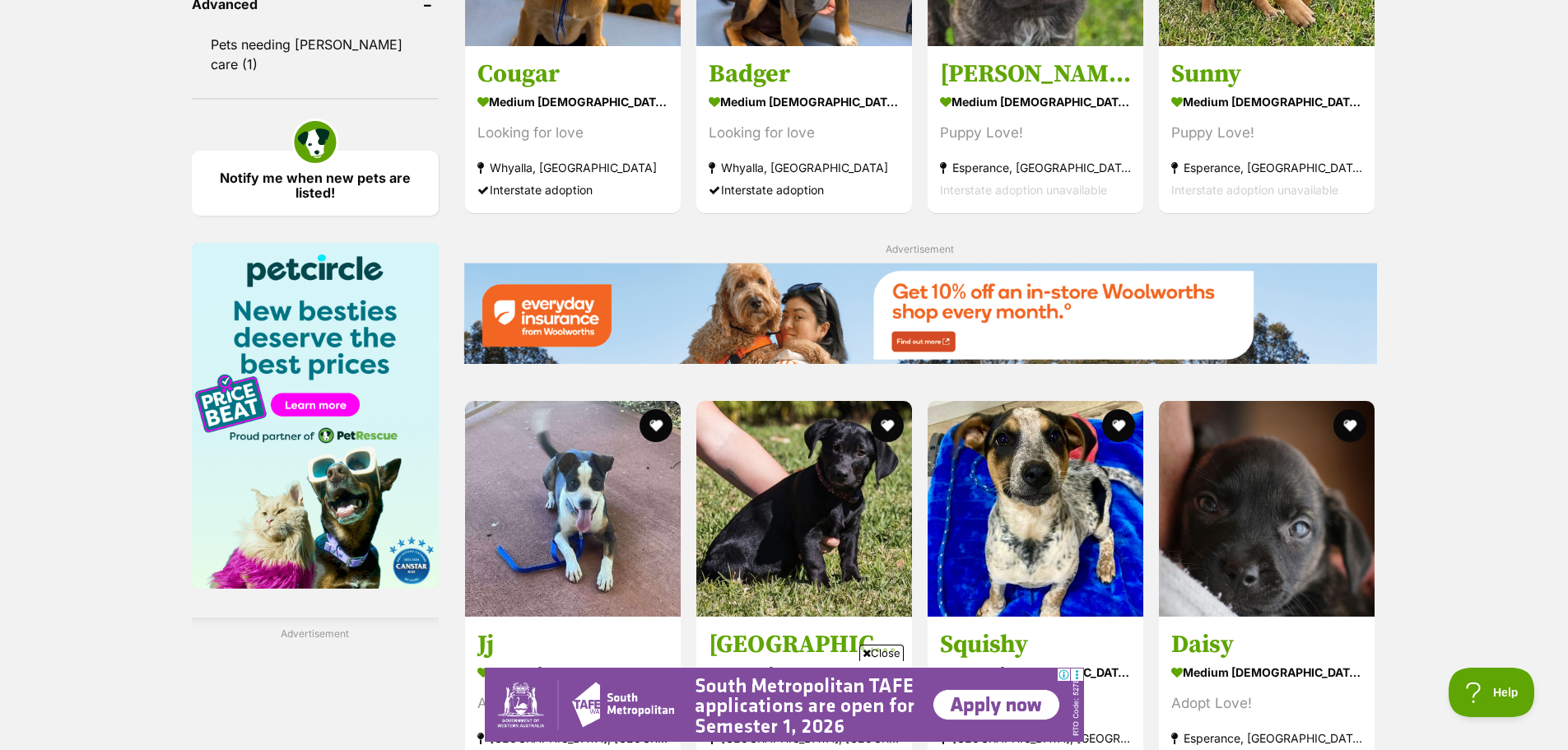
scroll to position [2387, 0]
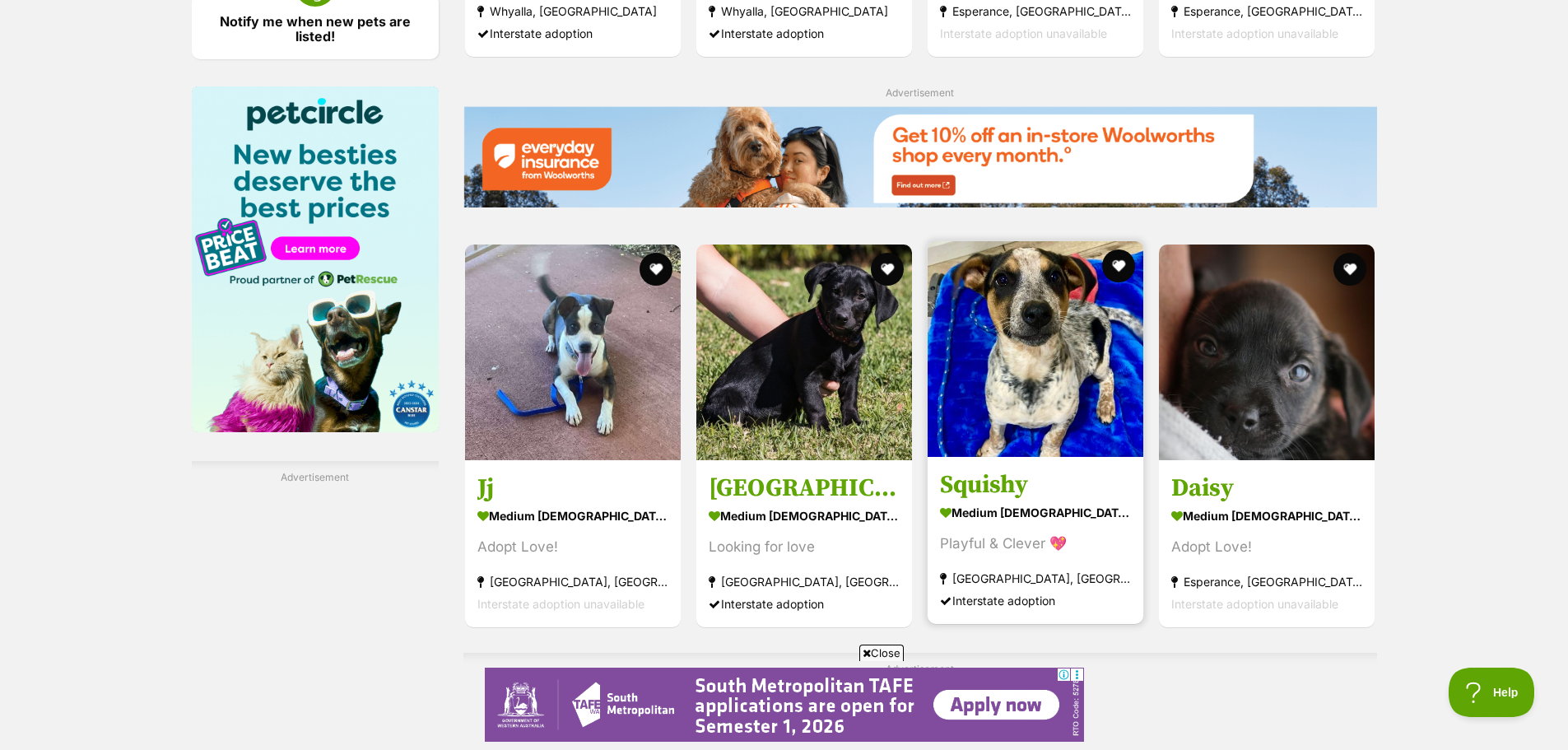
click at [1016, 340] on img at bounding box center [1035, 349] width 216 height 216
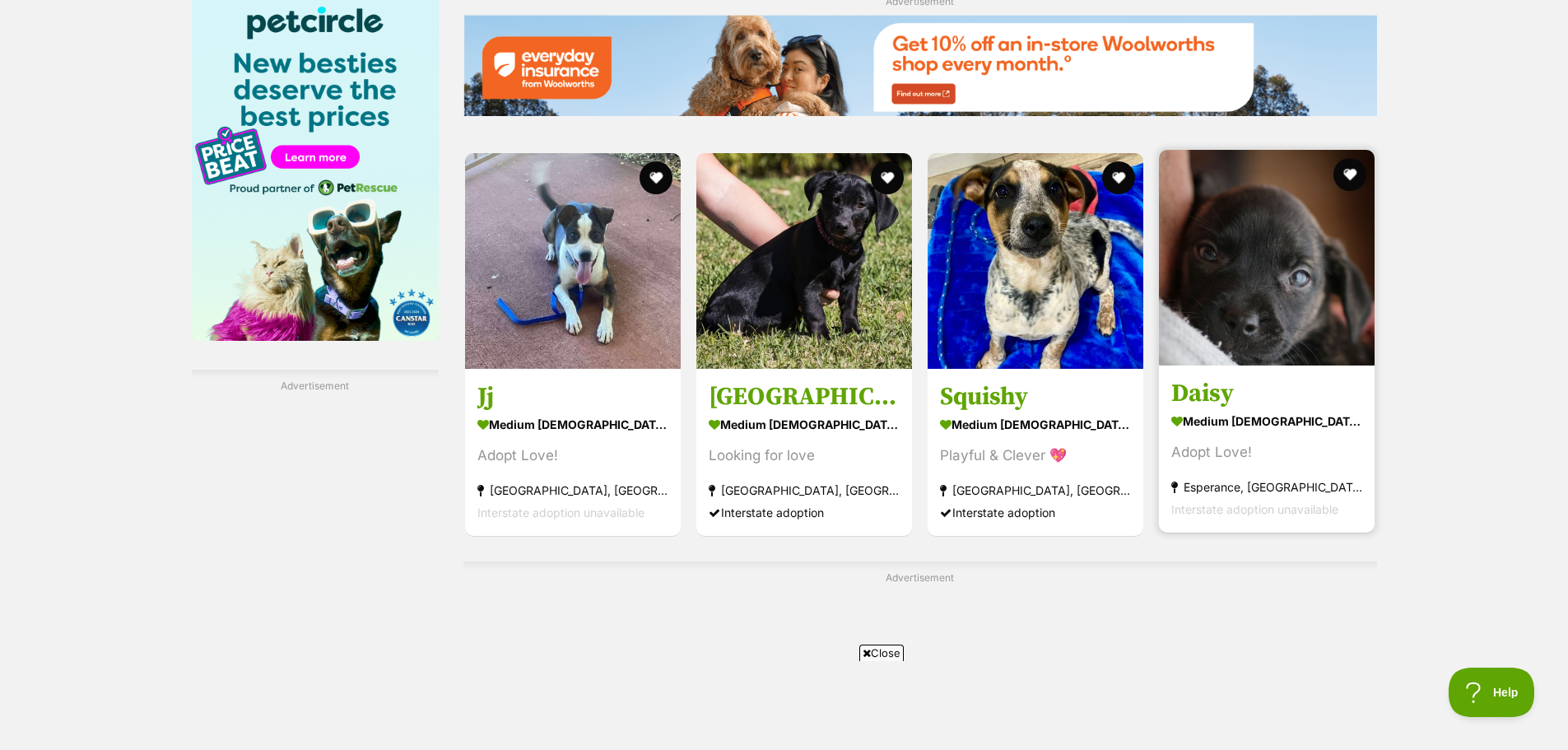
scroll to position [2387, 0]
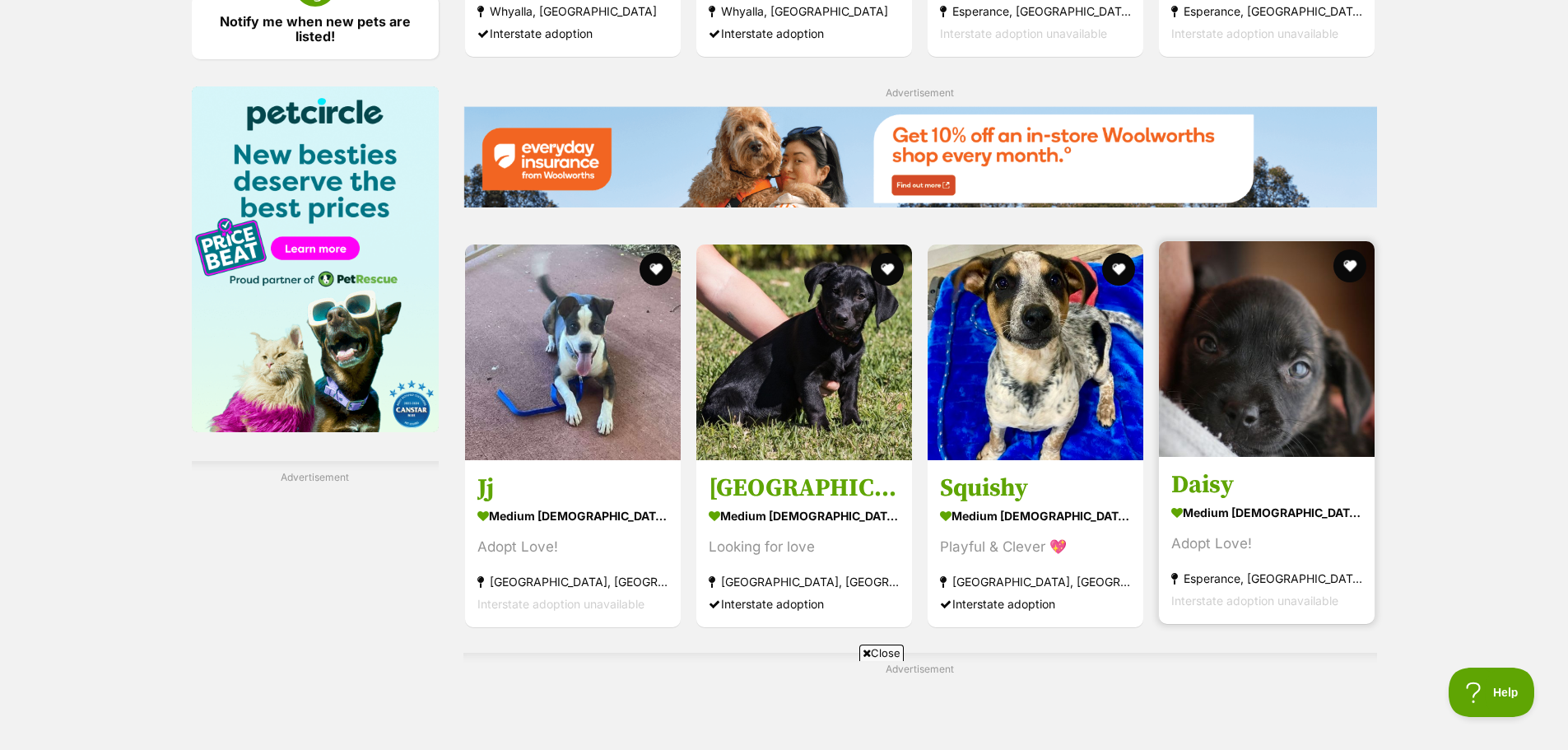
click at [1271, 309] on img at bounding box center [1266, 349] width 216 height 216
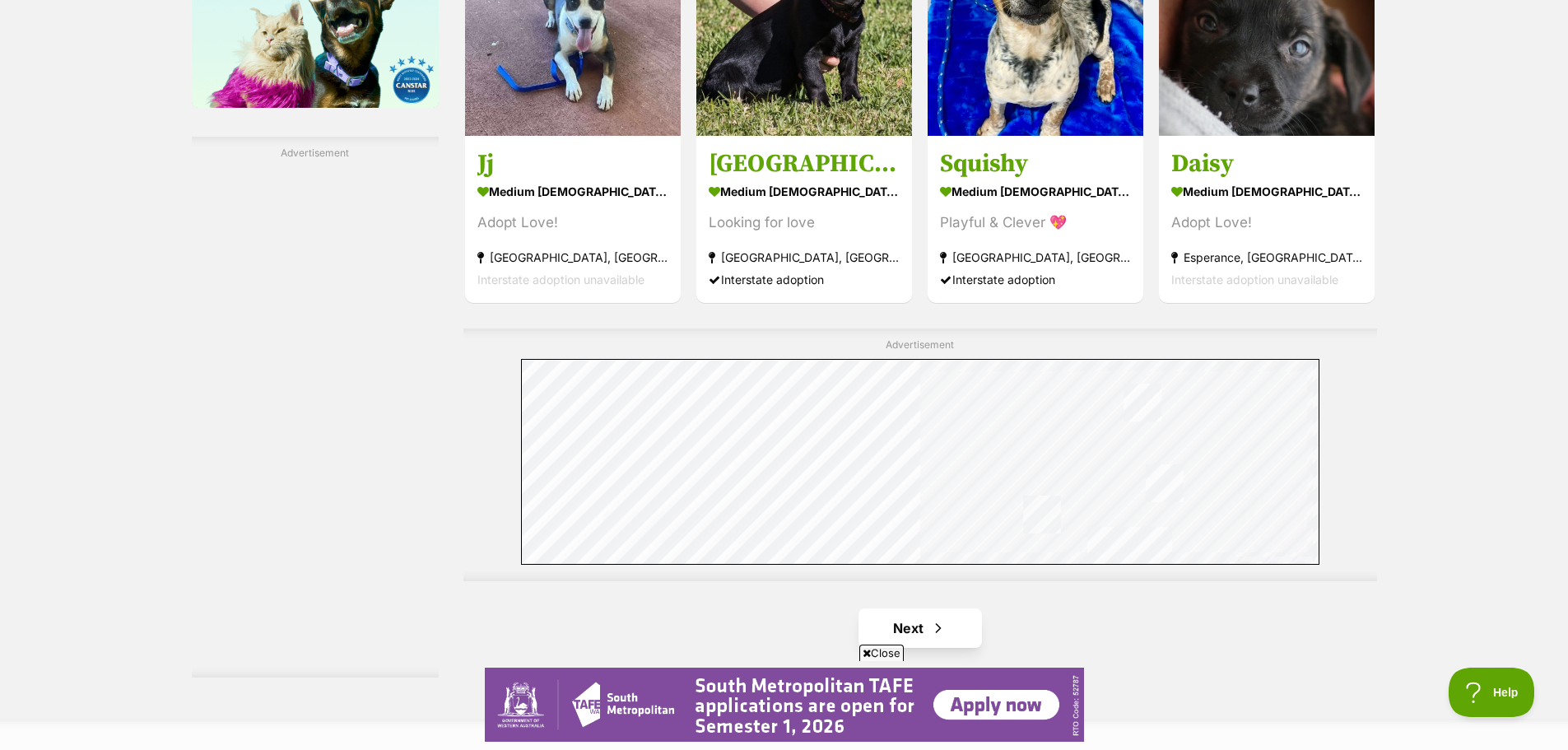
scroll to position [2716, 0]
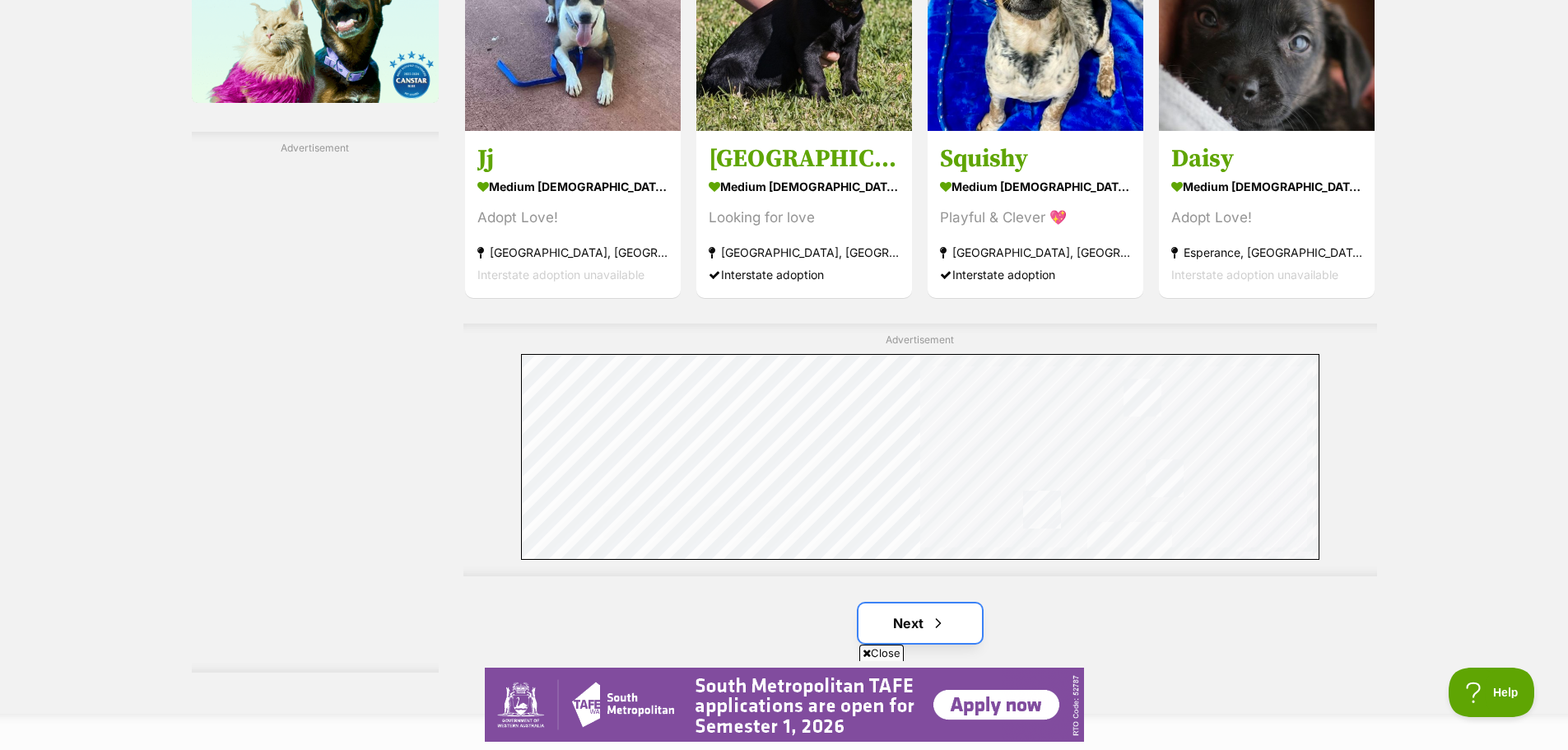
click at [933, 613] on span "Next page" at bounding box center [938, 623] width 17 height 20
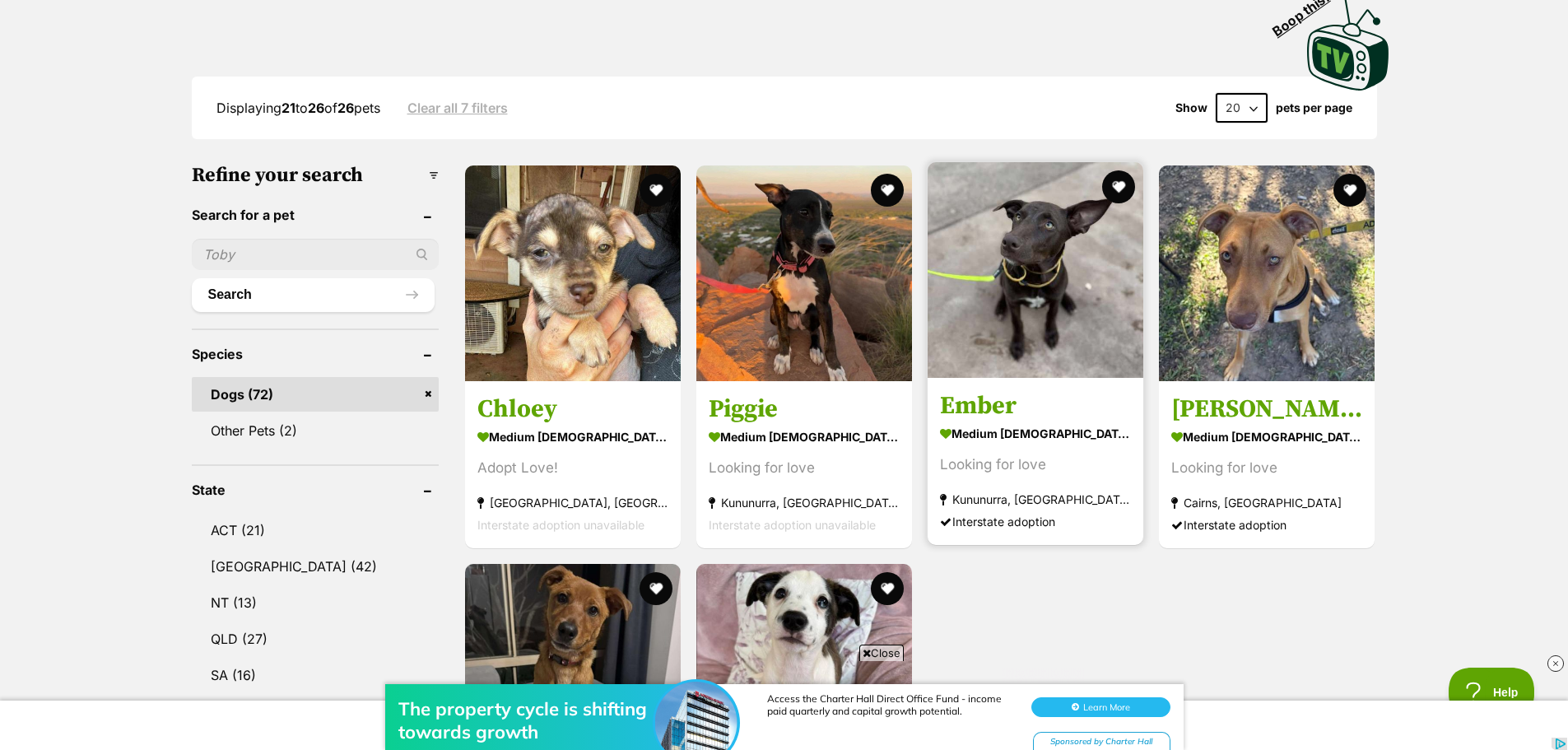
click at [1024, 234] on img at bounding box center [1035, 269] width 216 height 216
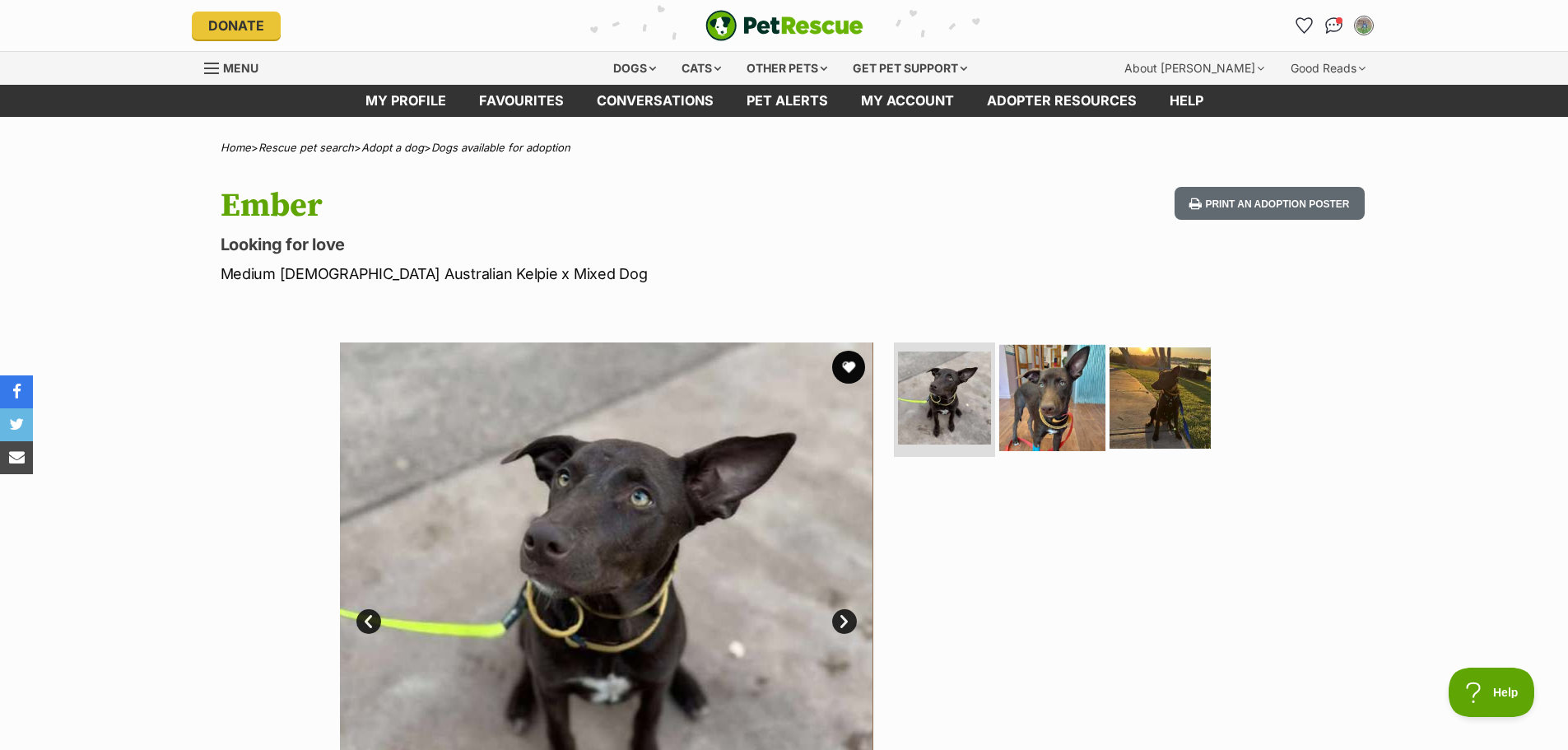
click at [1026, 386] on img at bounding box center [1052, 397] width 107 height 107
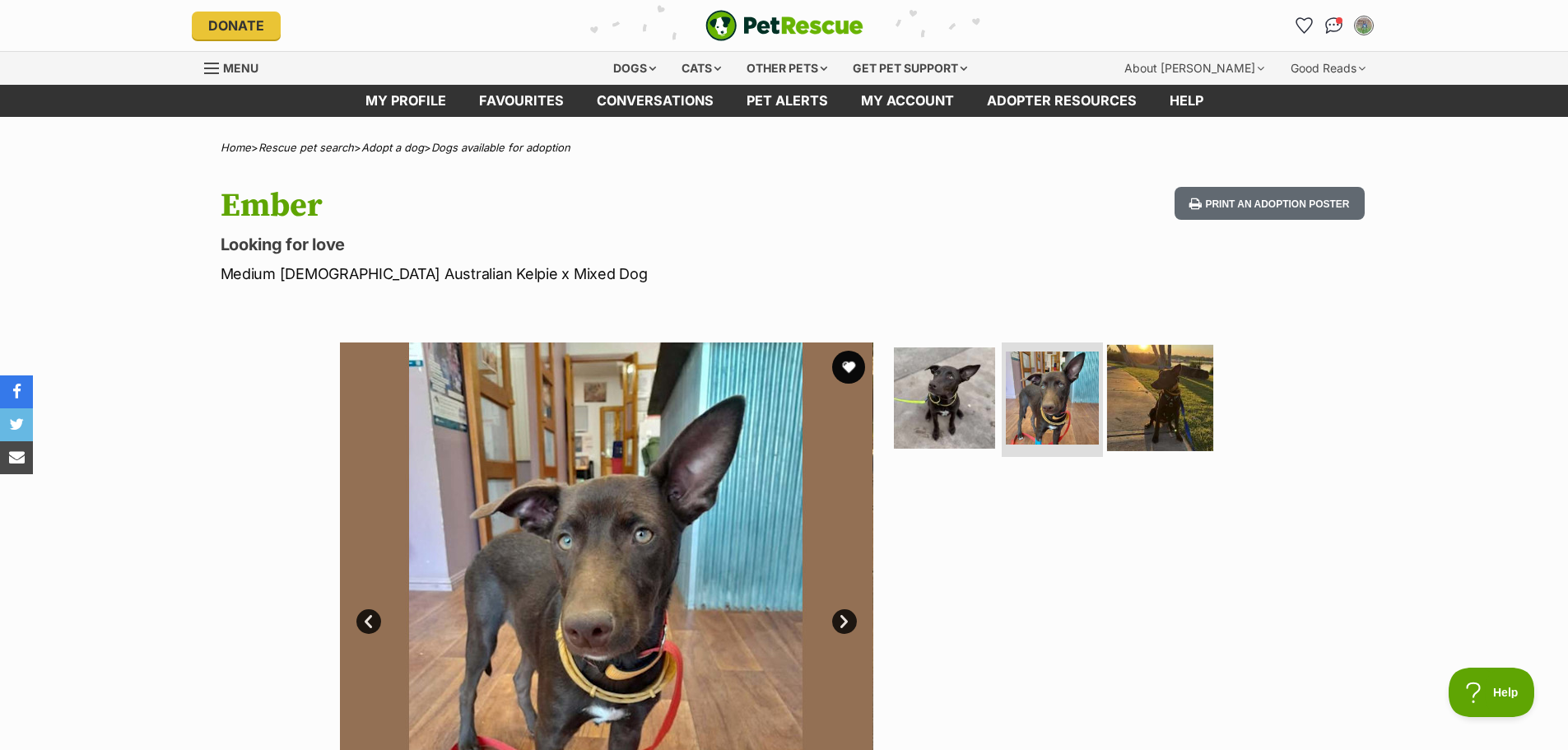
click at [1124, 382] on img at bounding box center [1160, 397] width 107 height 107
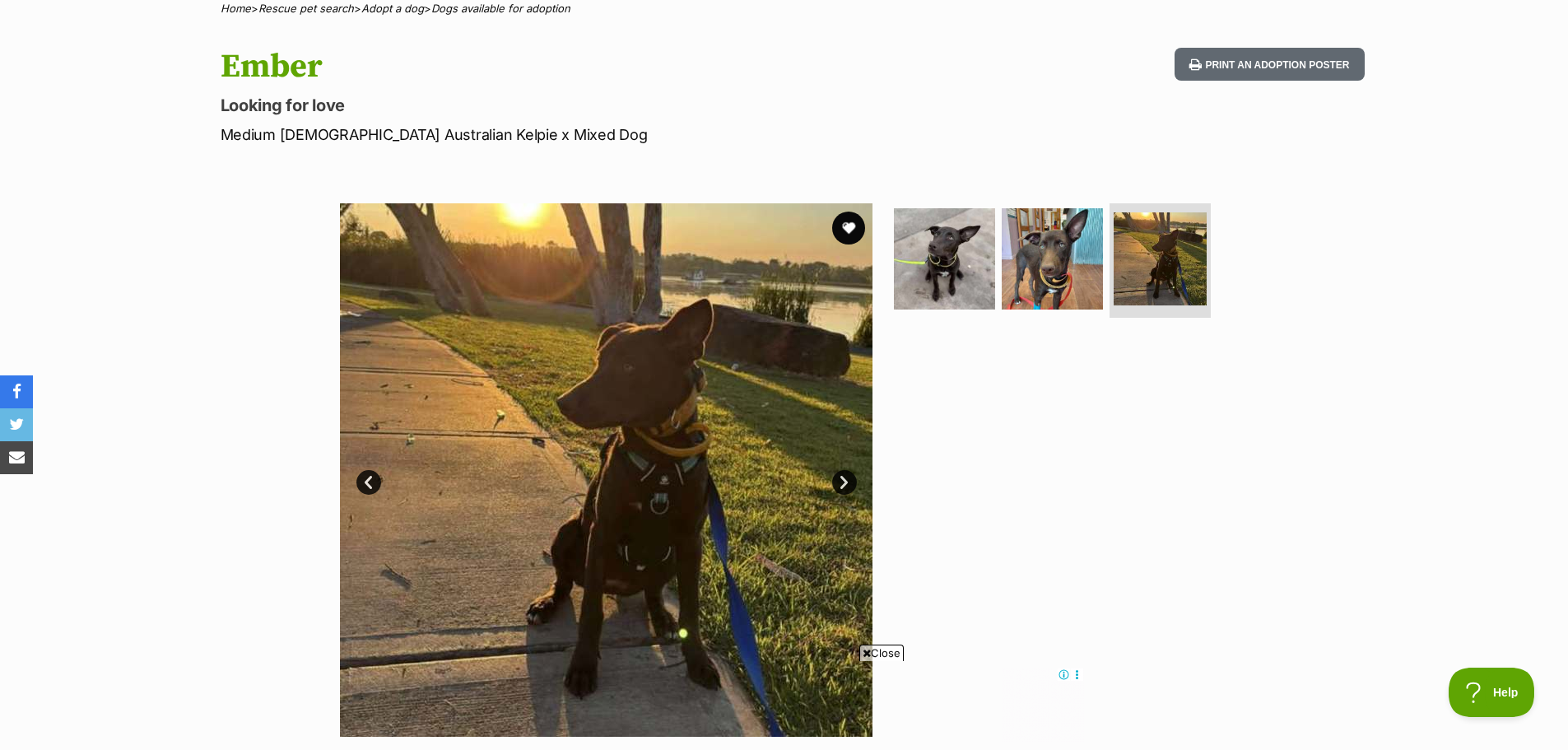
scroll to position [164, 0]
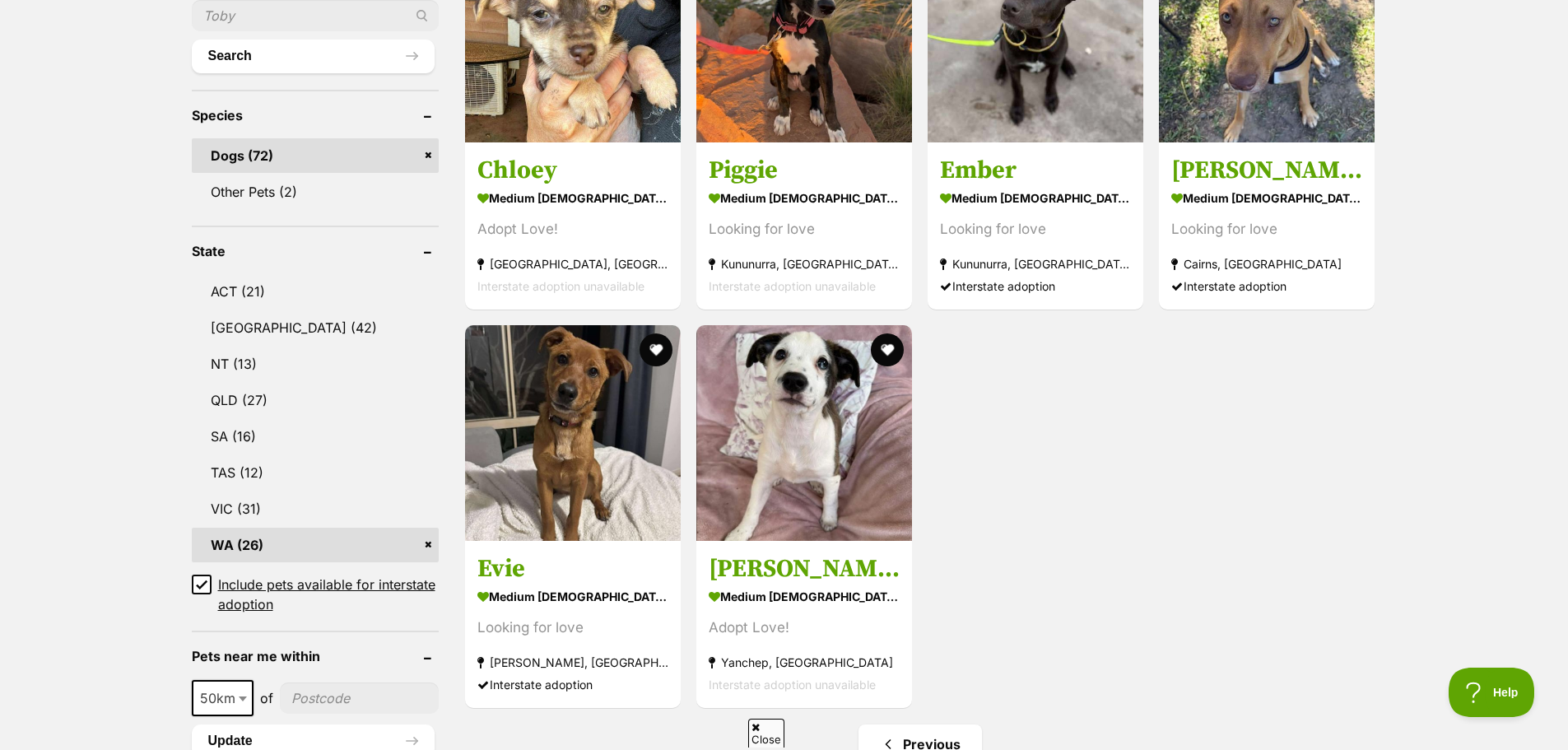
scroll to position [658, 0]
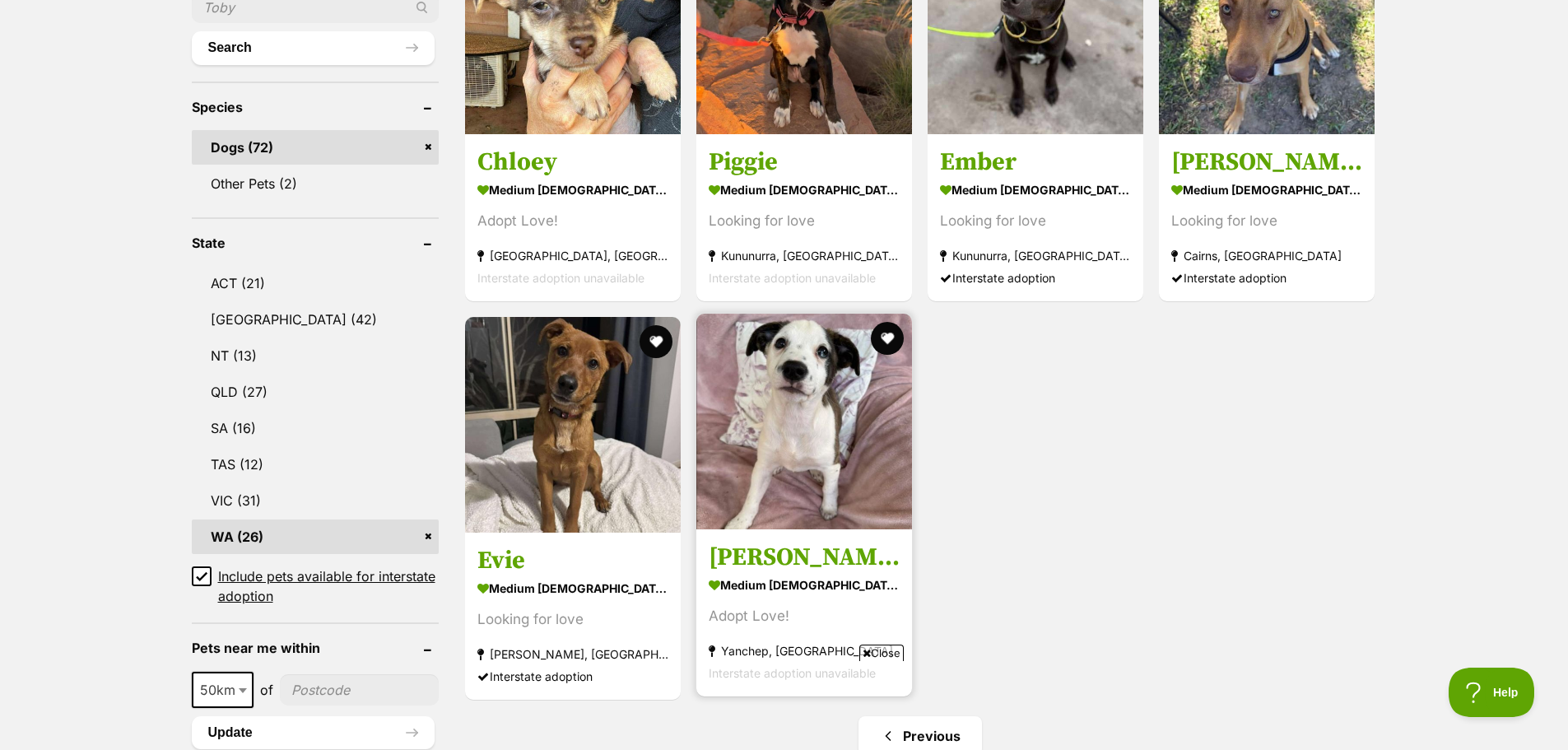
click at [744, 338] on img at bounding box center [804, 421] width 216 height 216
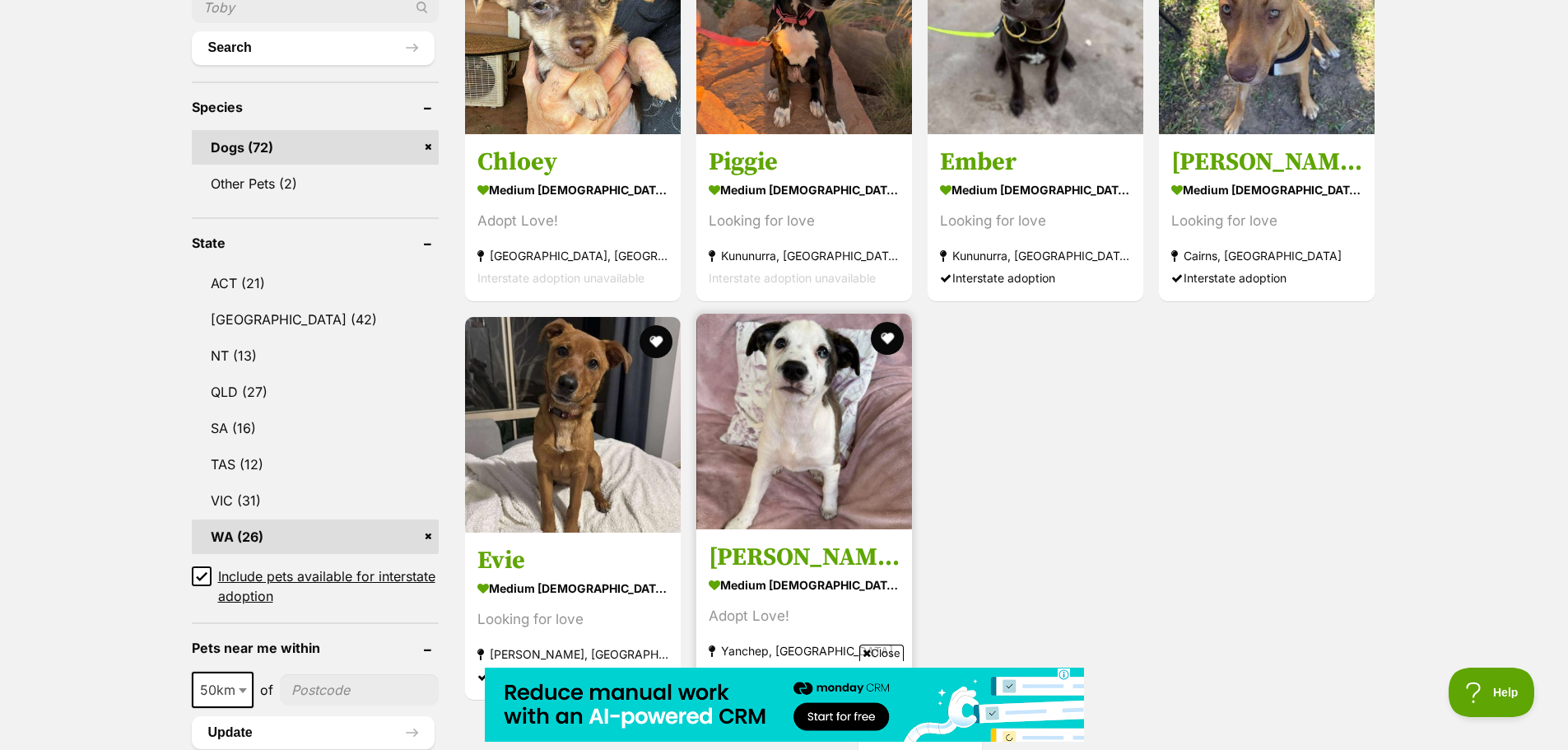
scroll to position [0, 0]
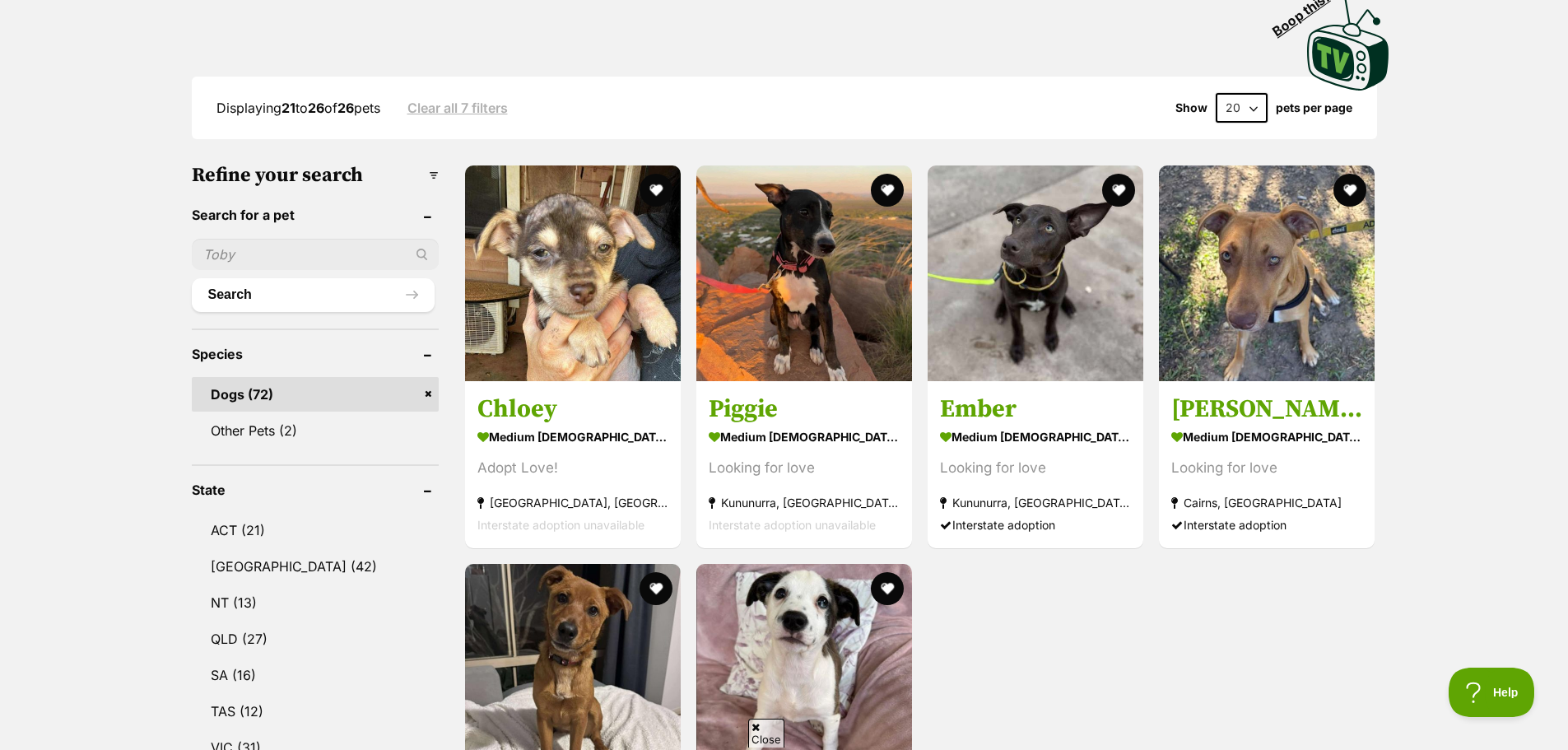
scroll to position [330, 0]
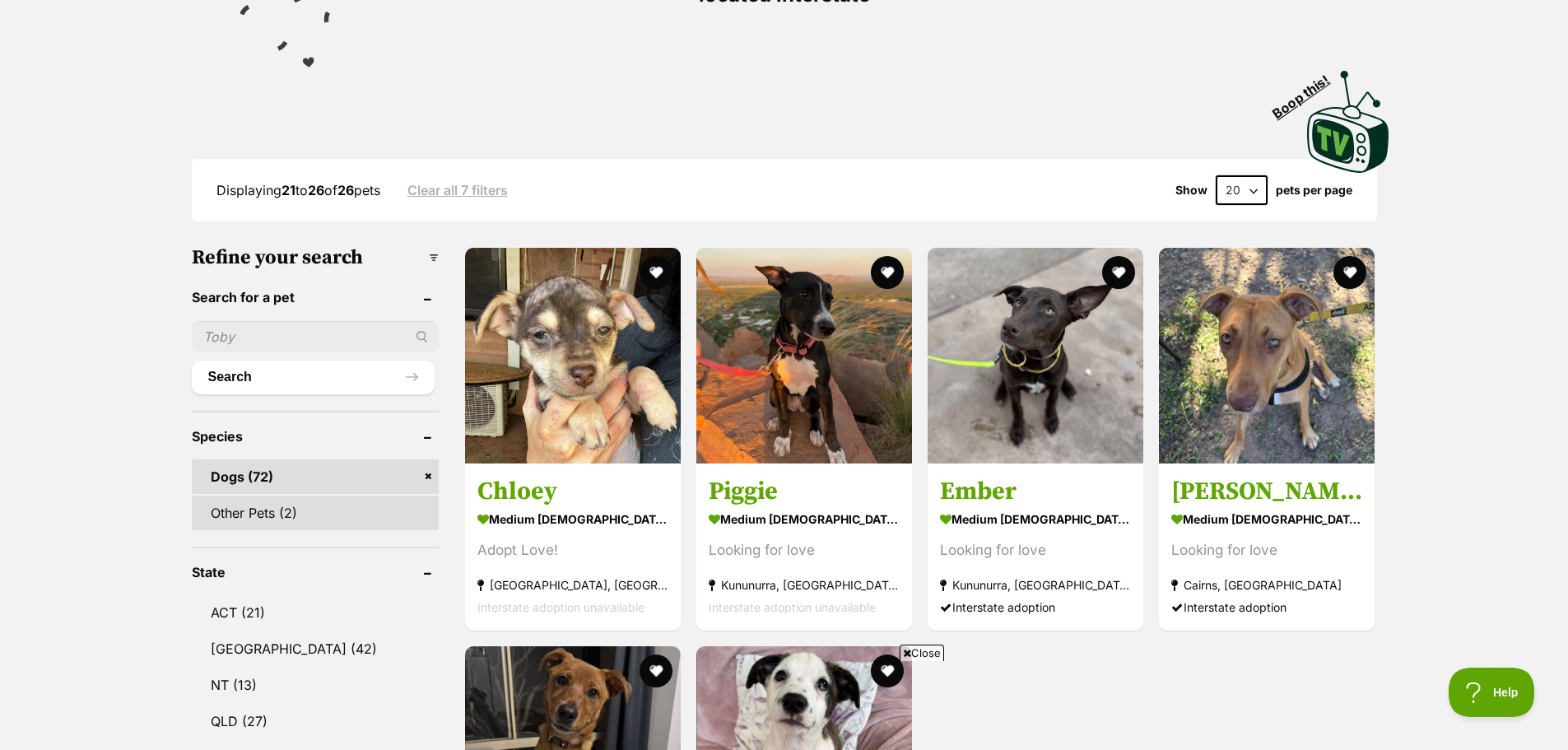
click at [254, 496] on link "Other Pets (2)" at bounding box center [315, 513] width 247 height 35
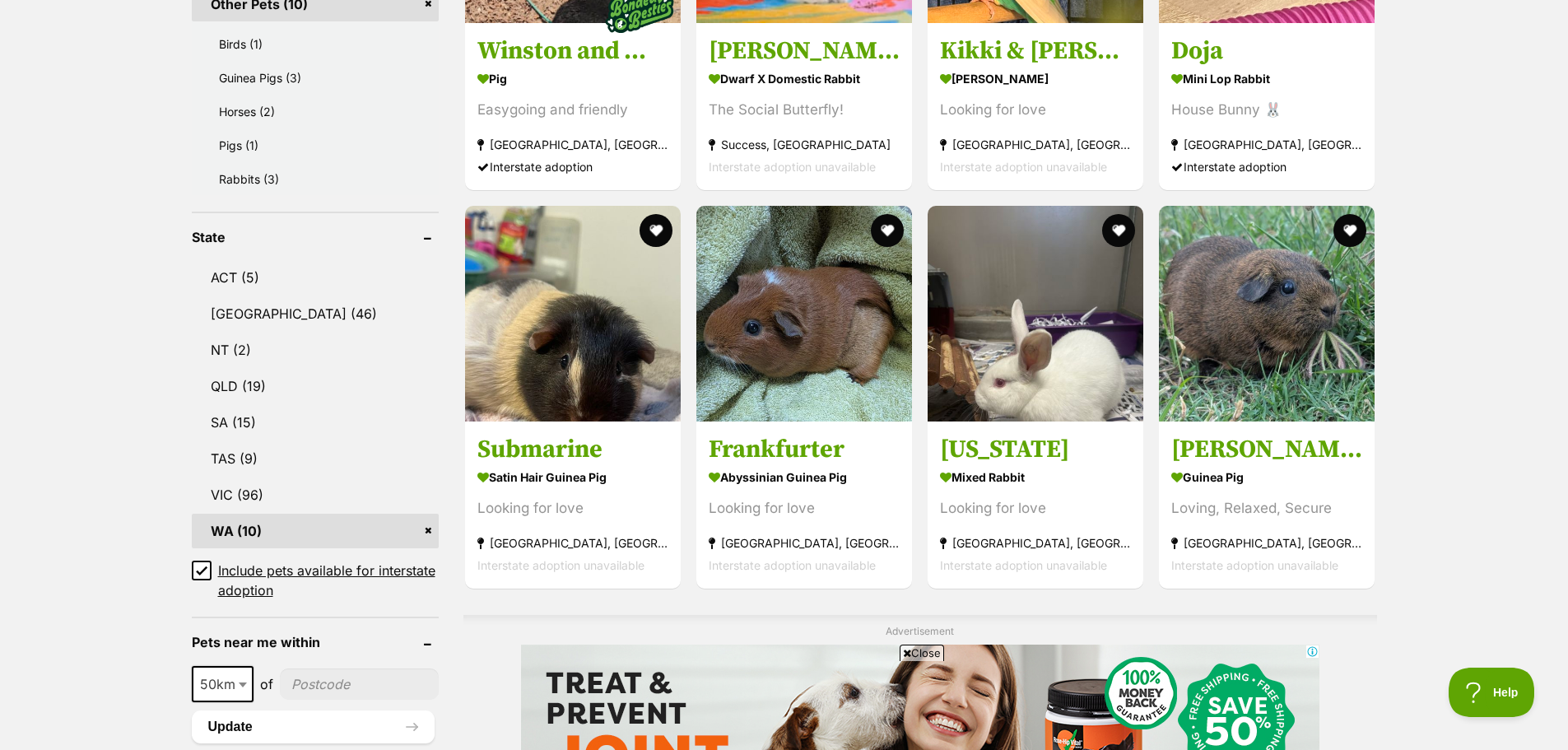
scroll to position [658, 0]
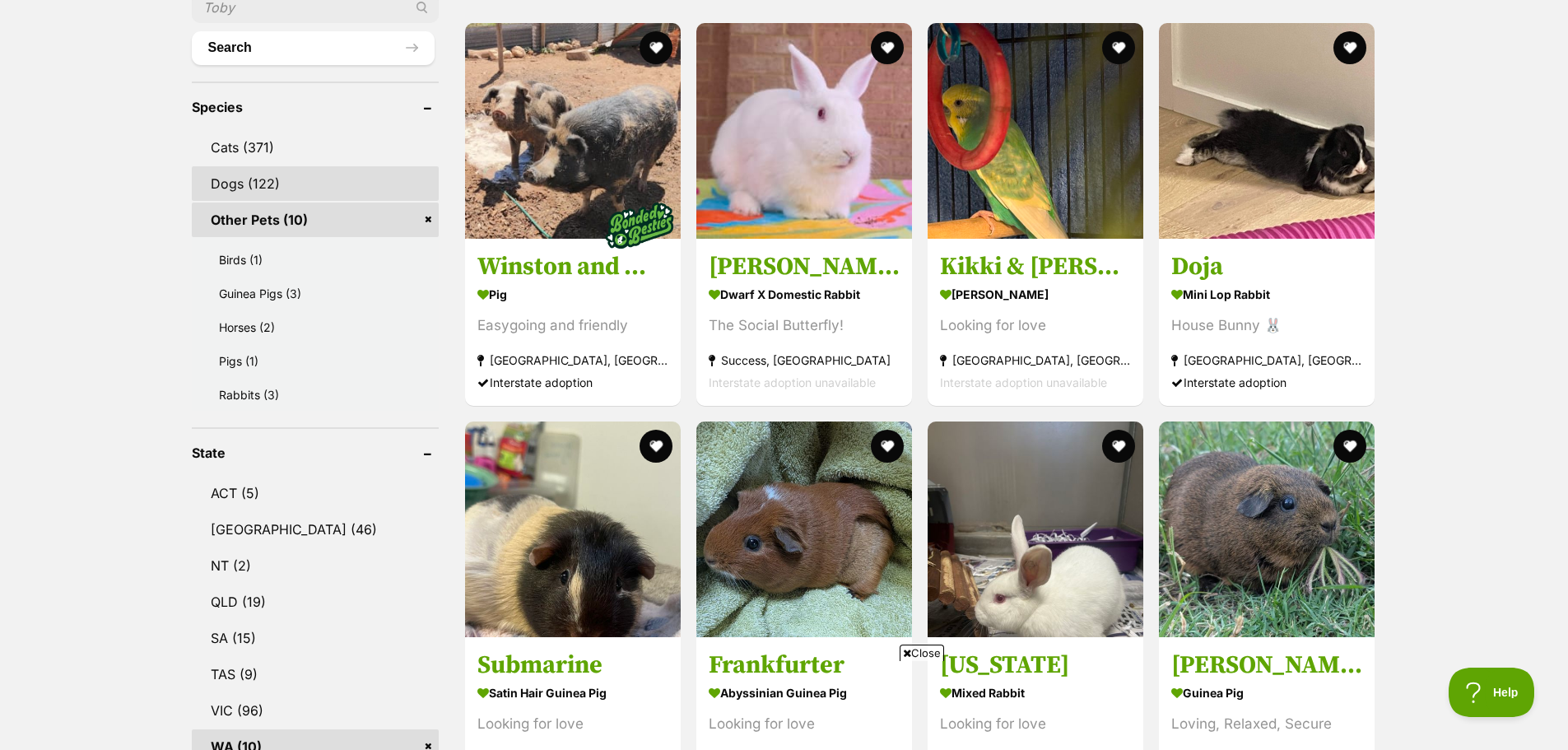
click at [240, 166] on link "Dogs (122)" at bounding box center [315, 183] width 247 height 35
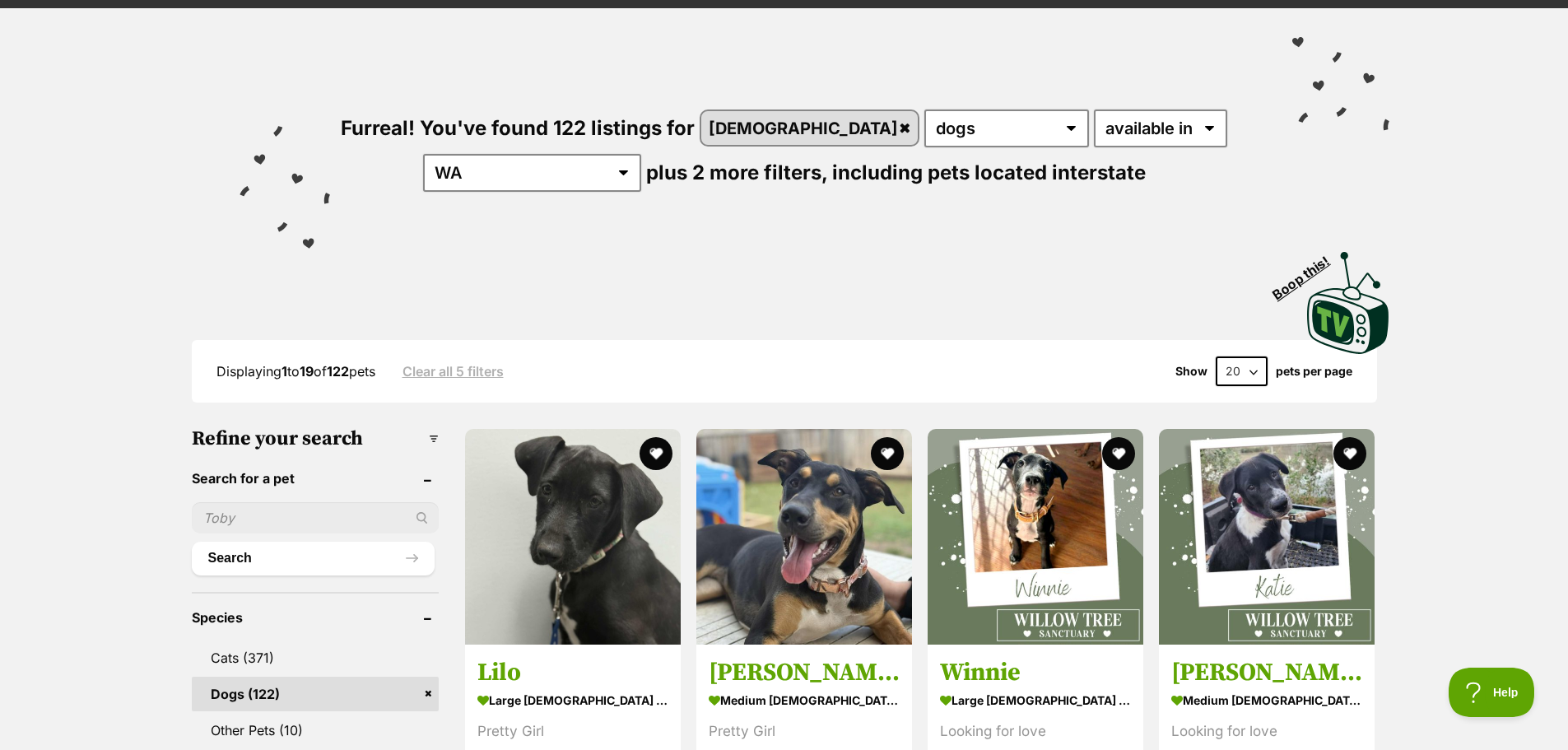
scroll to position [330, 0]
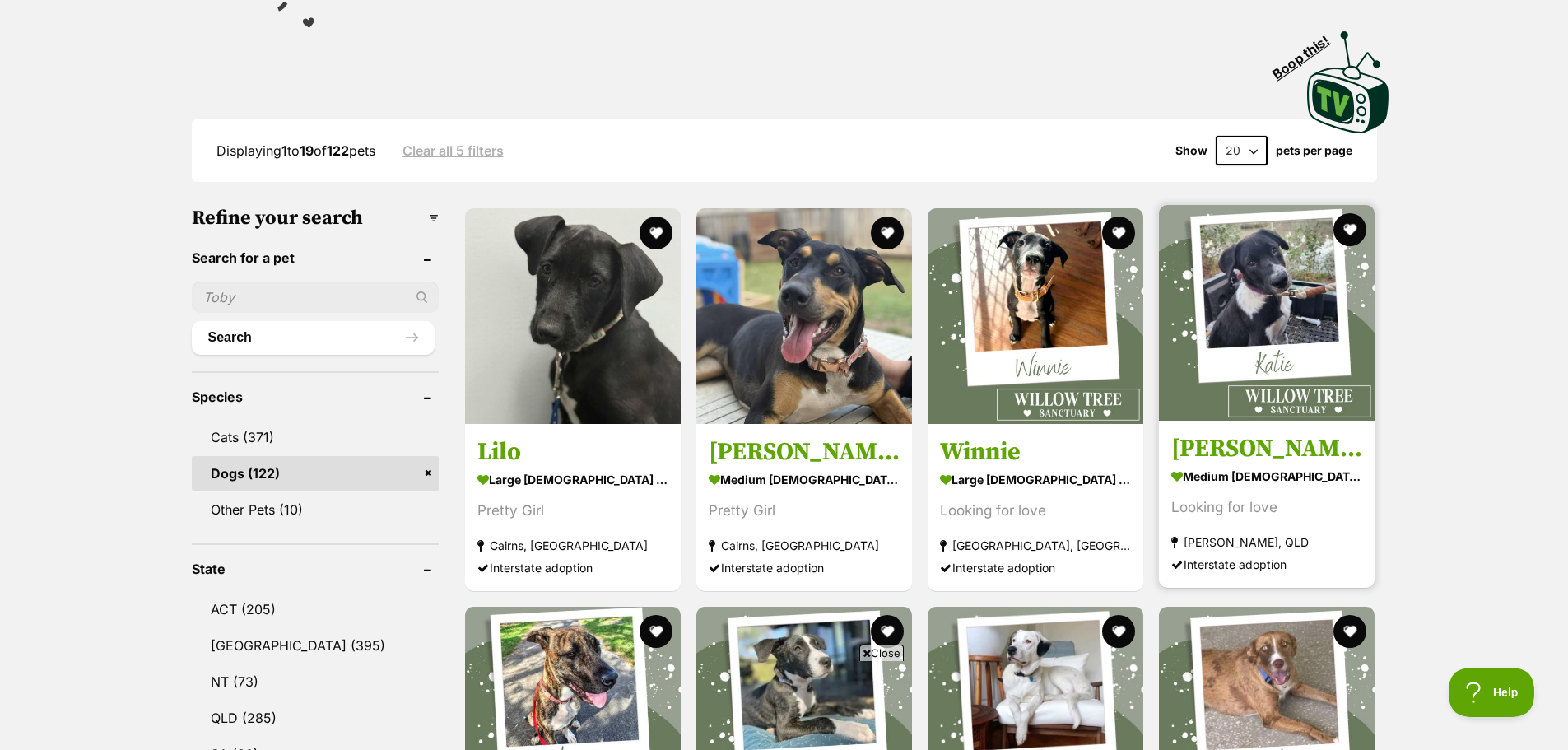
click at [1238, 329] on img at bounding box center [1266, 312] width 216 height 216
